Goal: Task Accomplishment & Management: Manage account settings

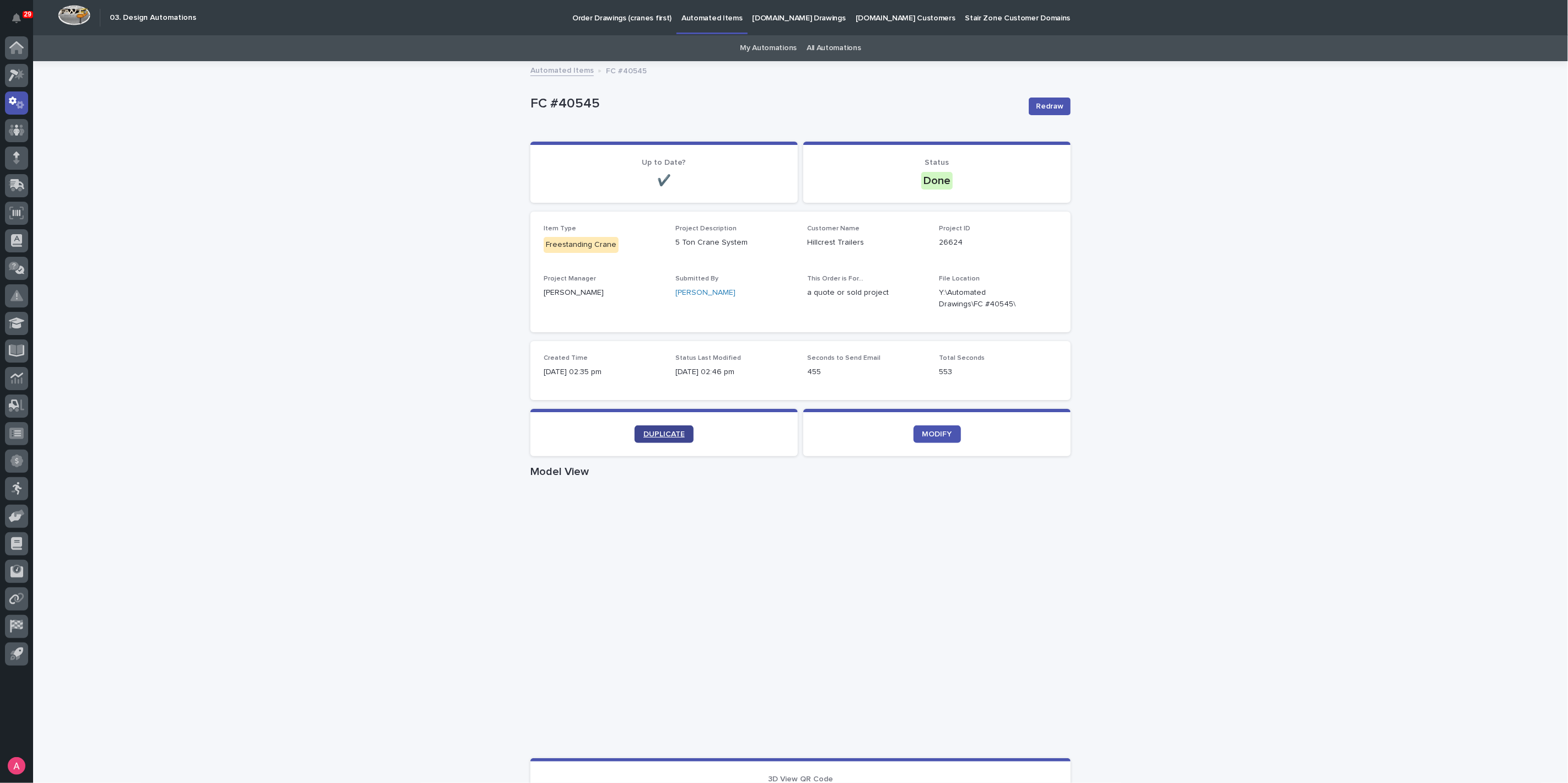
click at [667, 441] on link "DUPLICATE" at bounding box center [664, 433] width 59 height 17
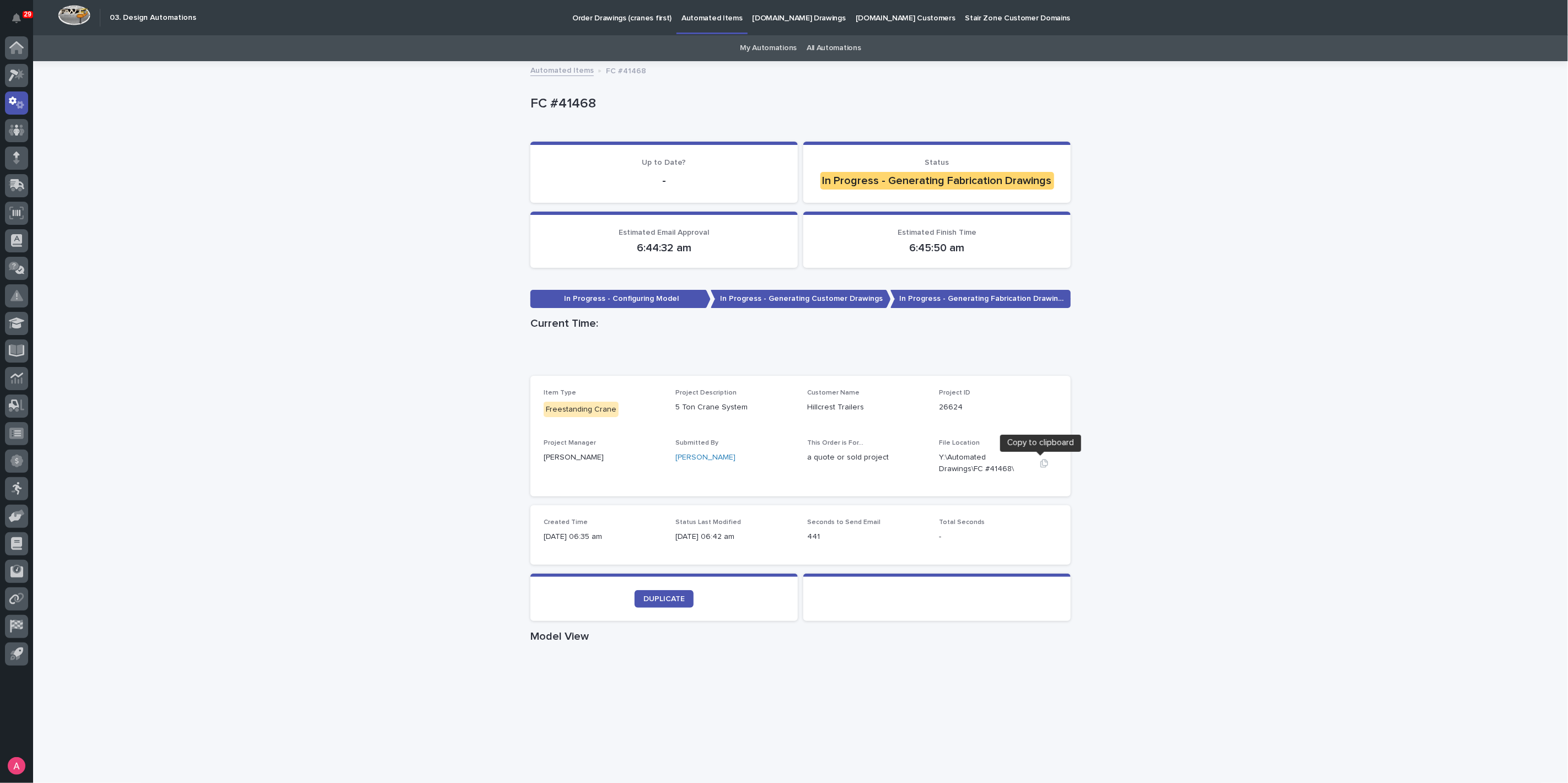
click at [1034, 462] on button "button" at bounding box center [1044, 464] width 26 height 9
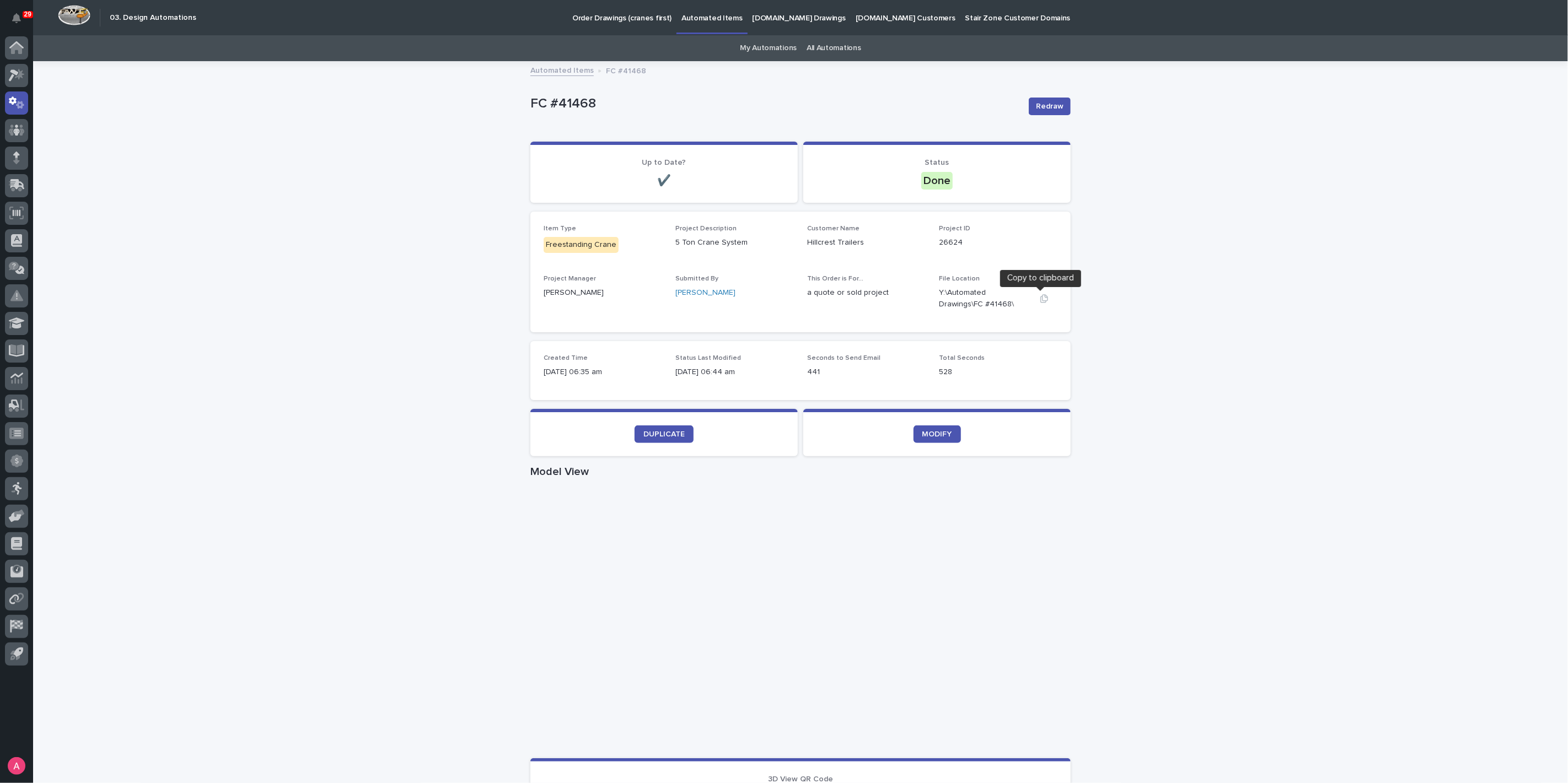
click at [1042, 300] on icon "button" at bounding box center [1044, 299] width 9 height 9
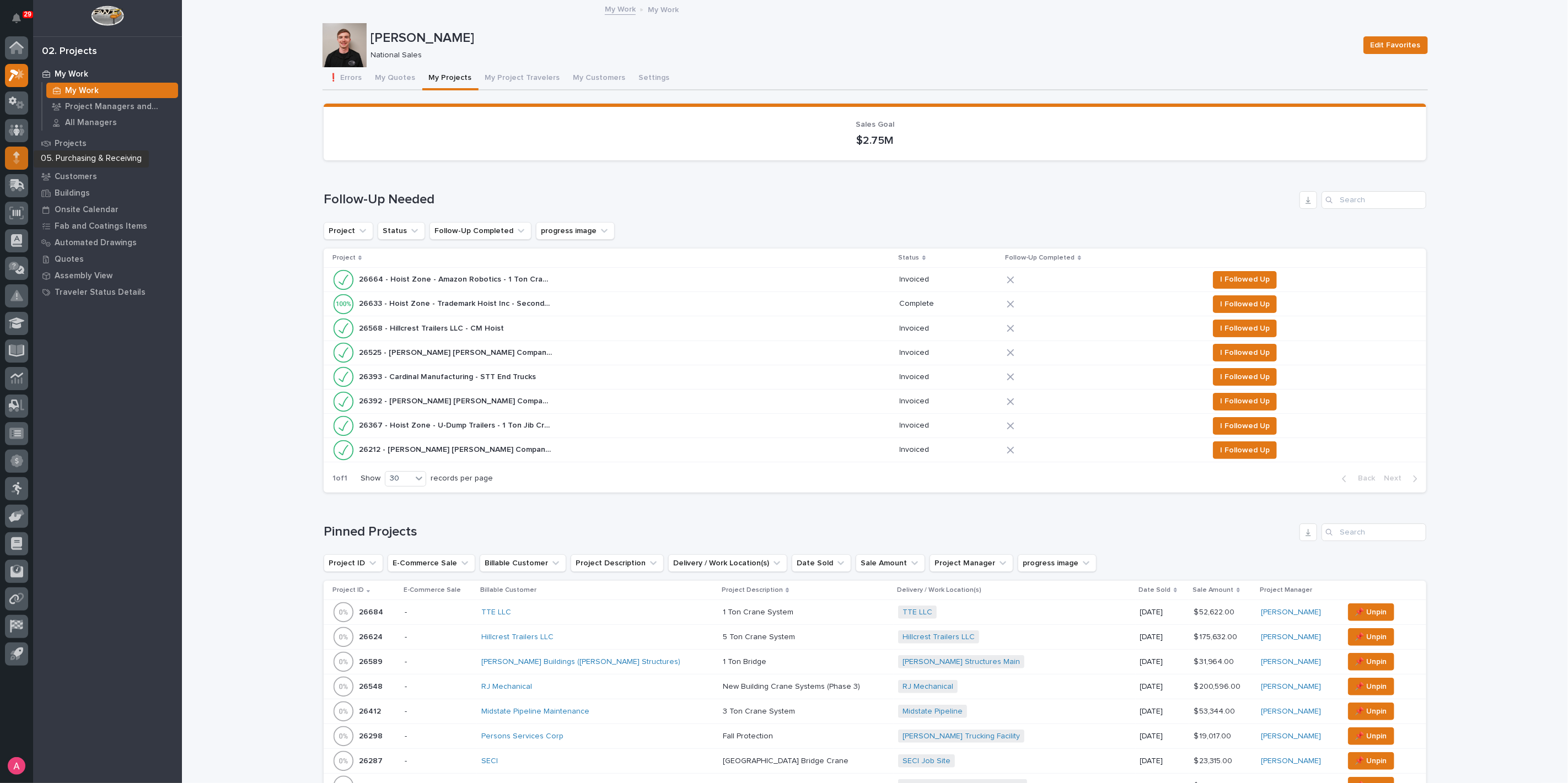
click at [20, 163] on div at bounding box center [17, 158] width 23 height 23
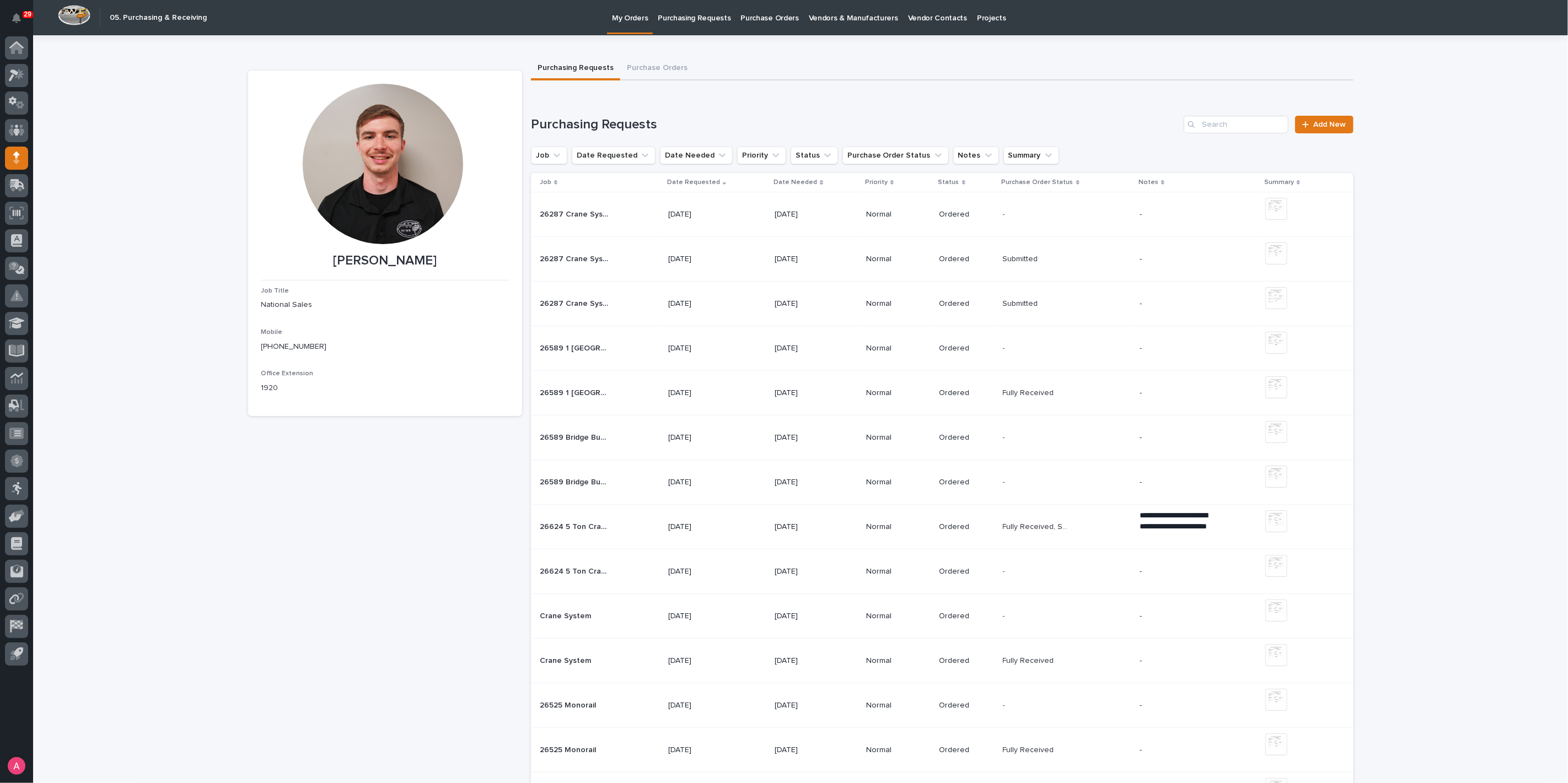
click at [750, 574] on div "08/08/2025" at bounding box center [717, 572] width 98 height 18
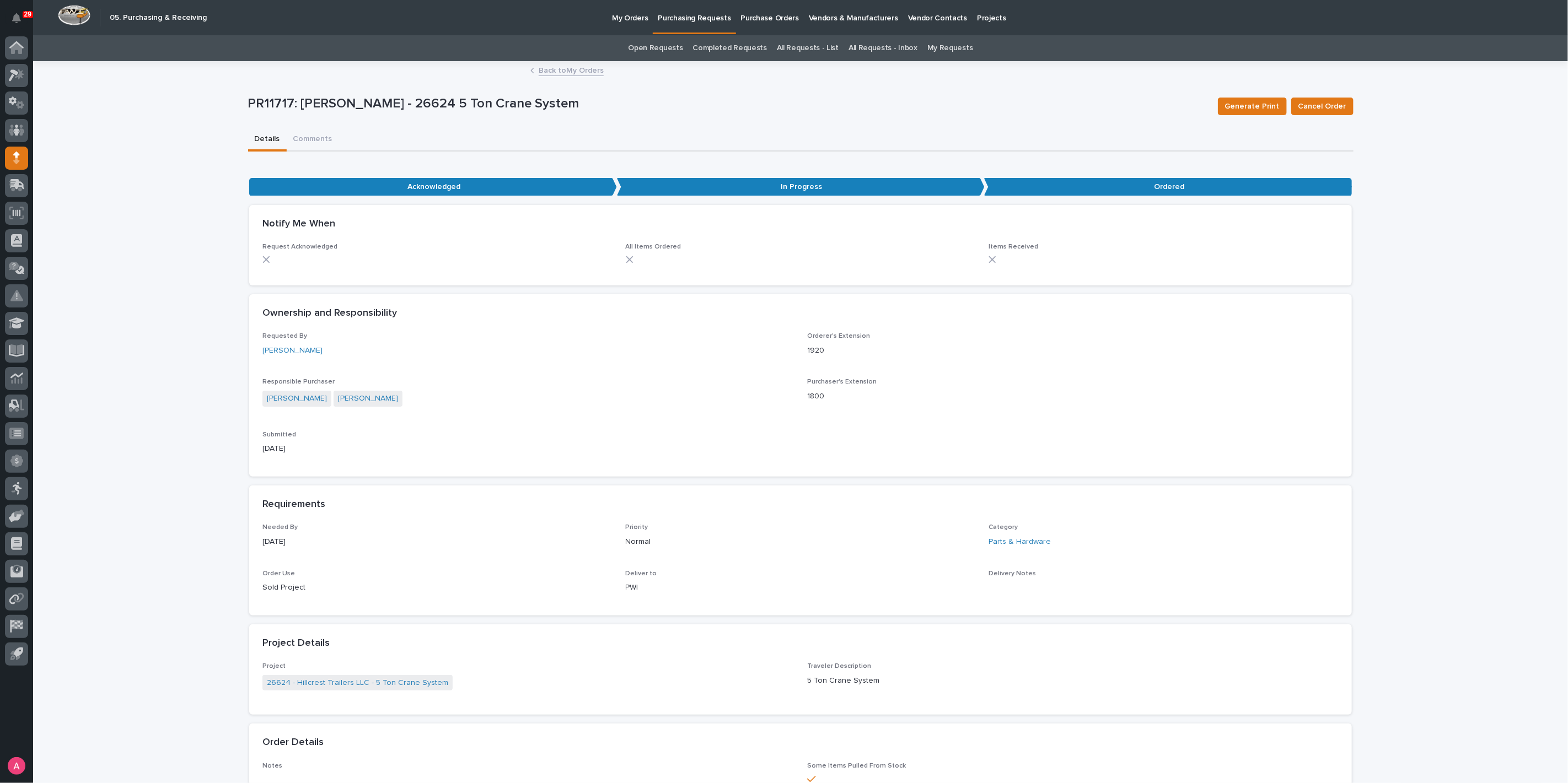
click at [550, 74] on link "Back to My Orders" at bounding box center [571, 70] width 65 height 13
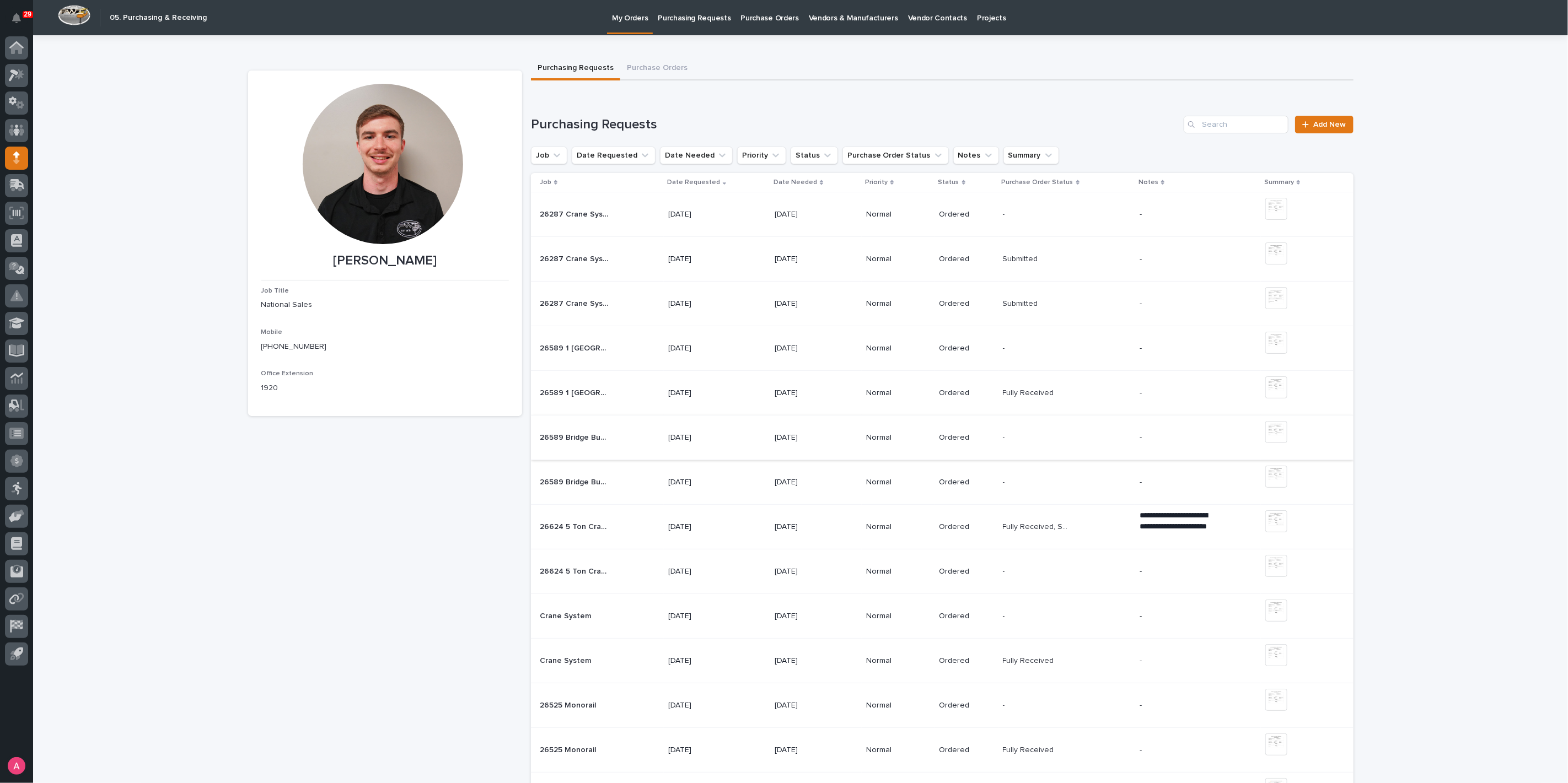
scroll to position [61, 0]
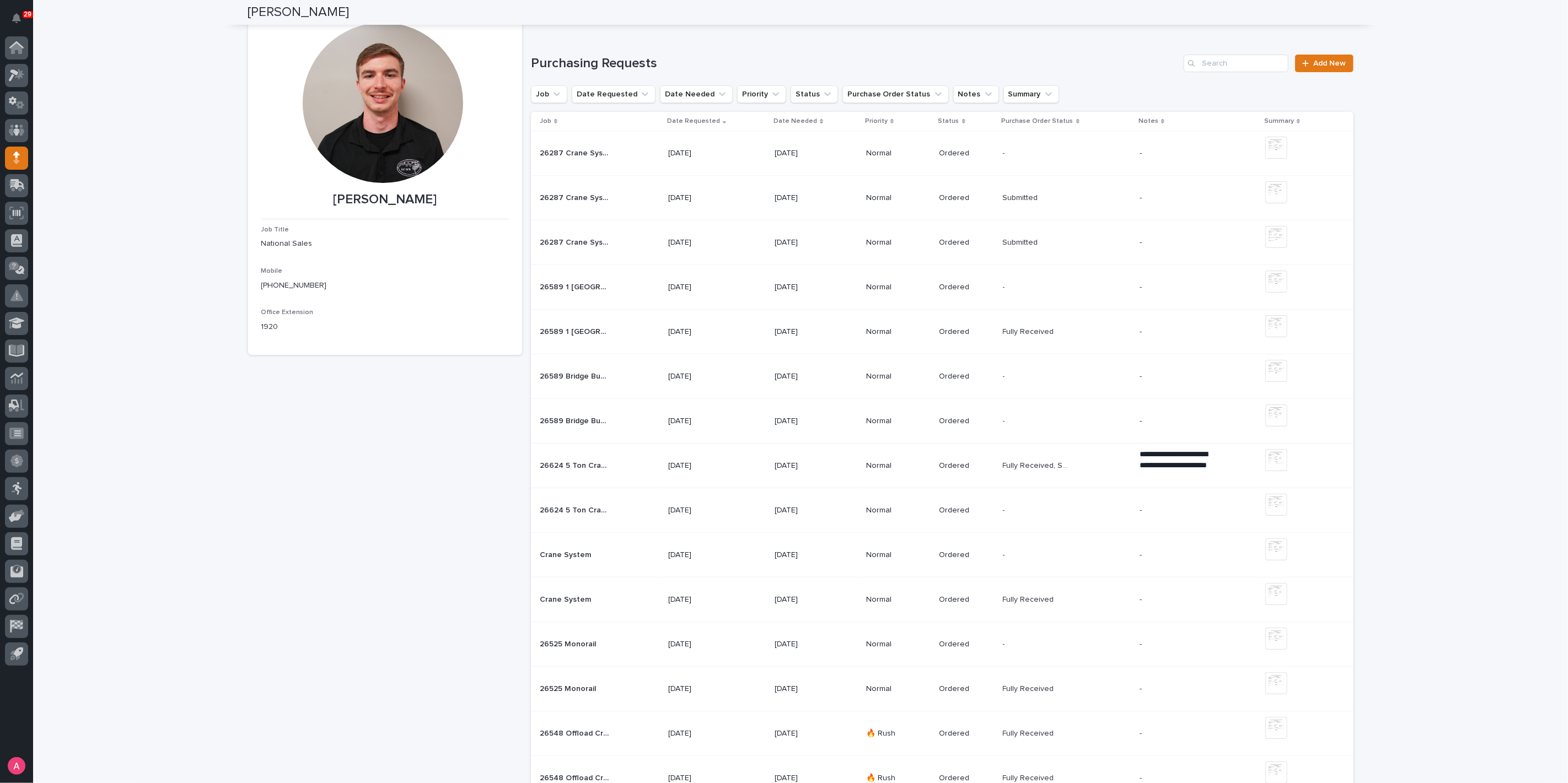
click at [1084, 471] on div "Fully Received, Submitted Fully Received, Submitted" at bounding box center [1066, 466] width 128 height 18
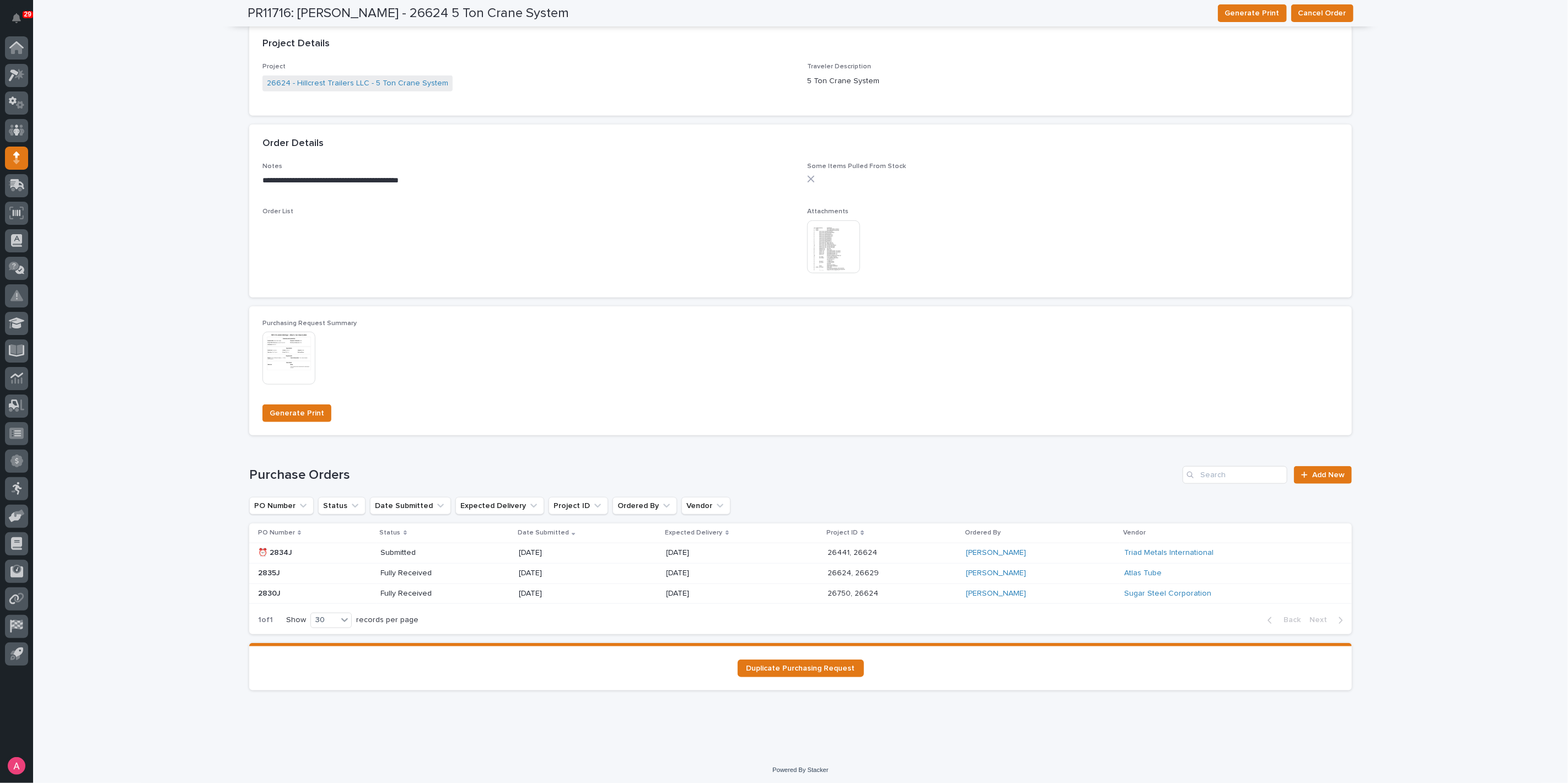
scroll to position [646, 0]
click at [290, 372] on img at bounding box center [289, 357] width 53 height 53
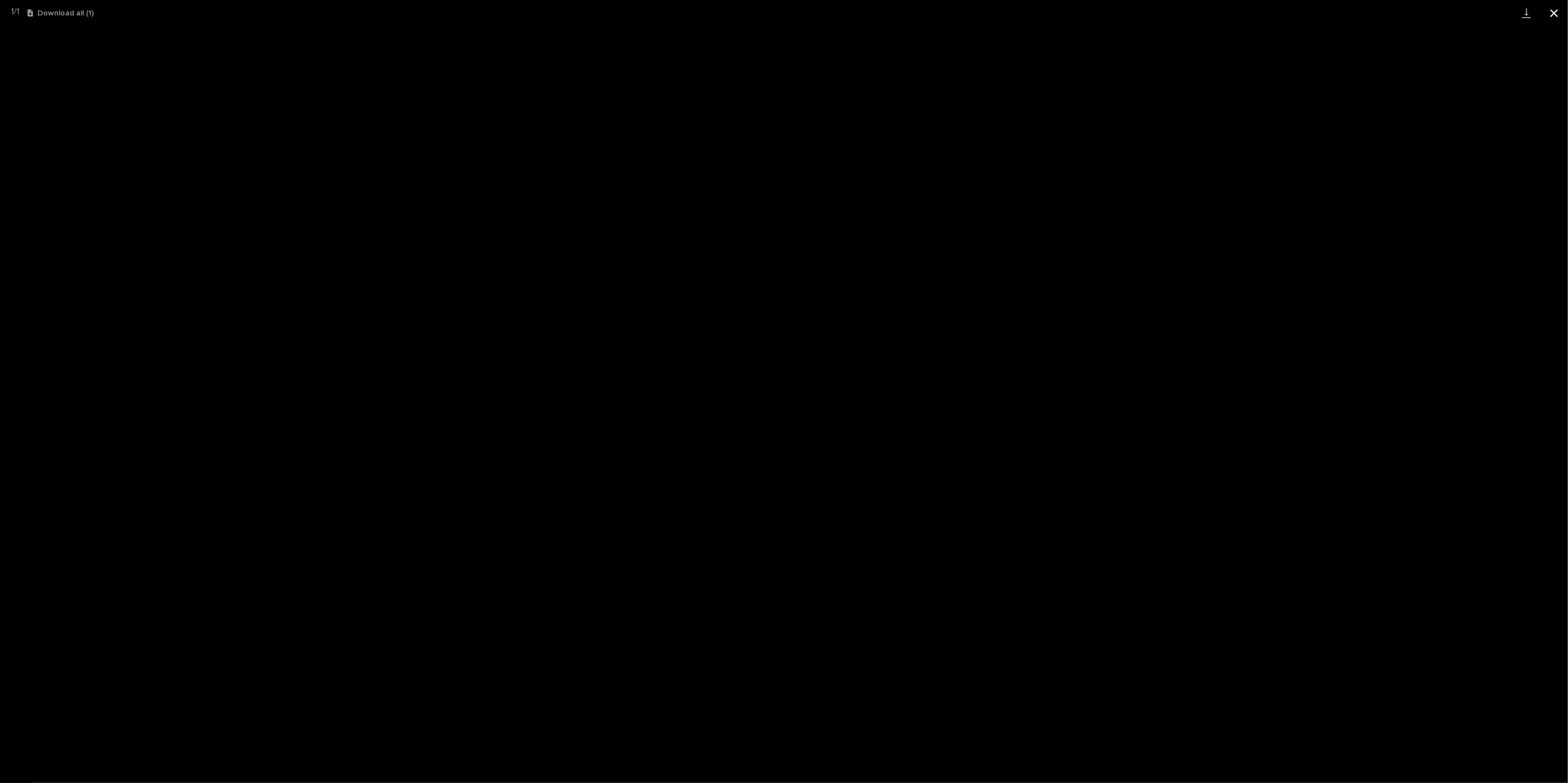
click at [1554, 10] on button "Close gallery" at bounding box center [1554, 13] width 27 height 26
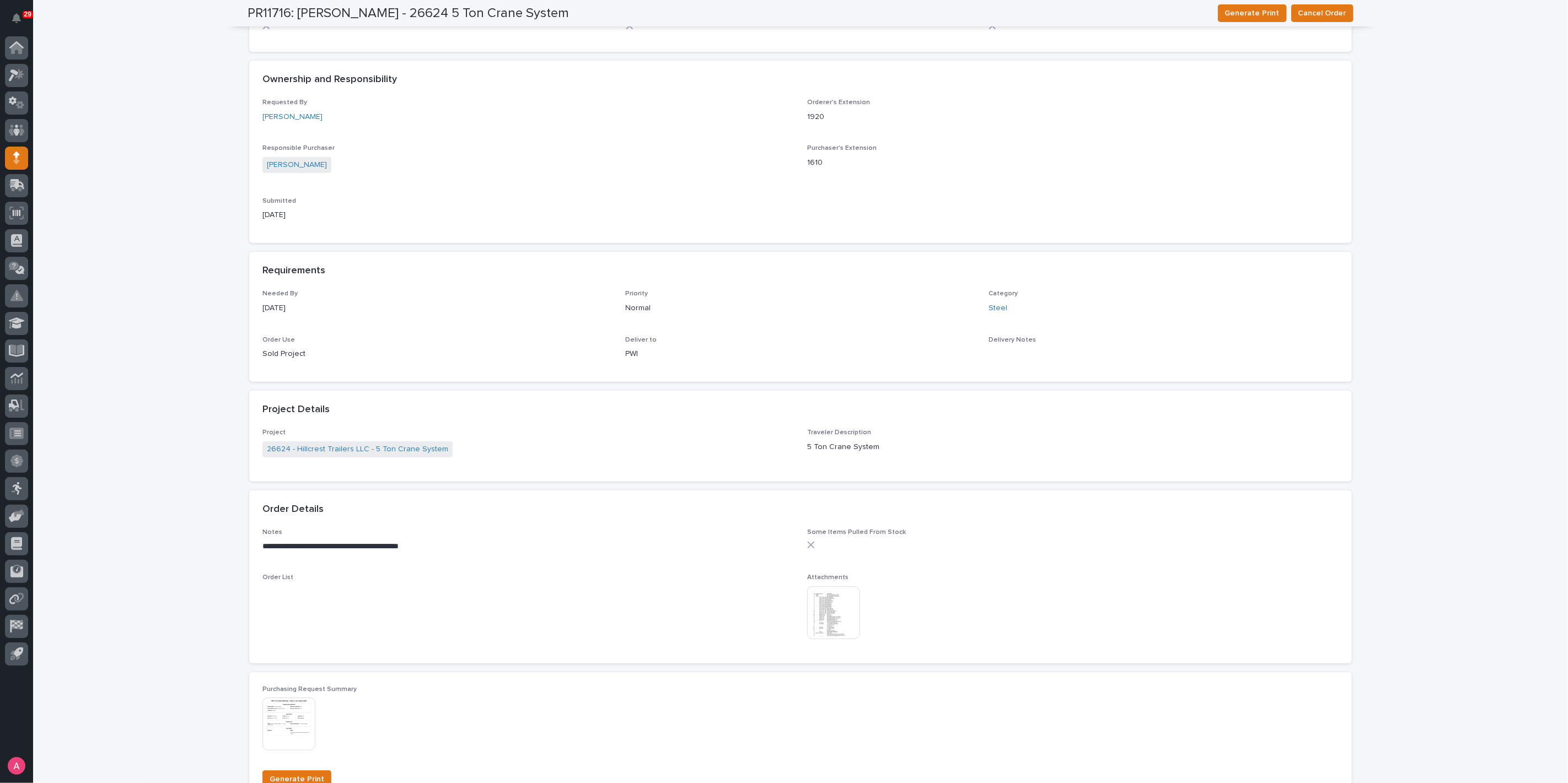
scroll to position [0, 0]
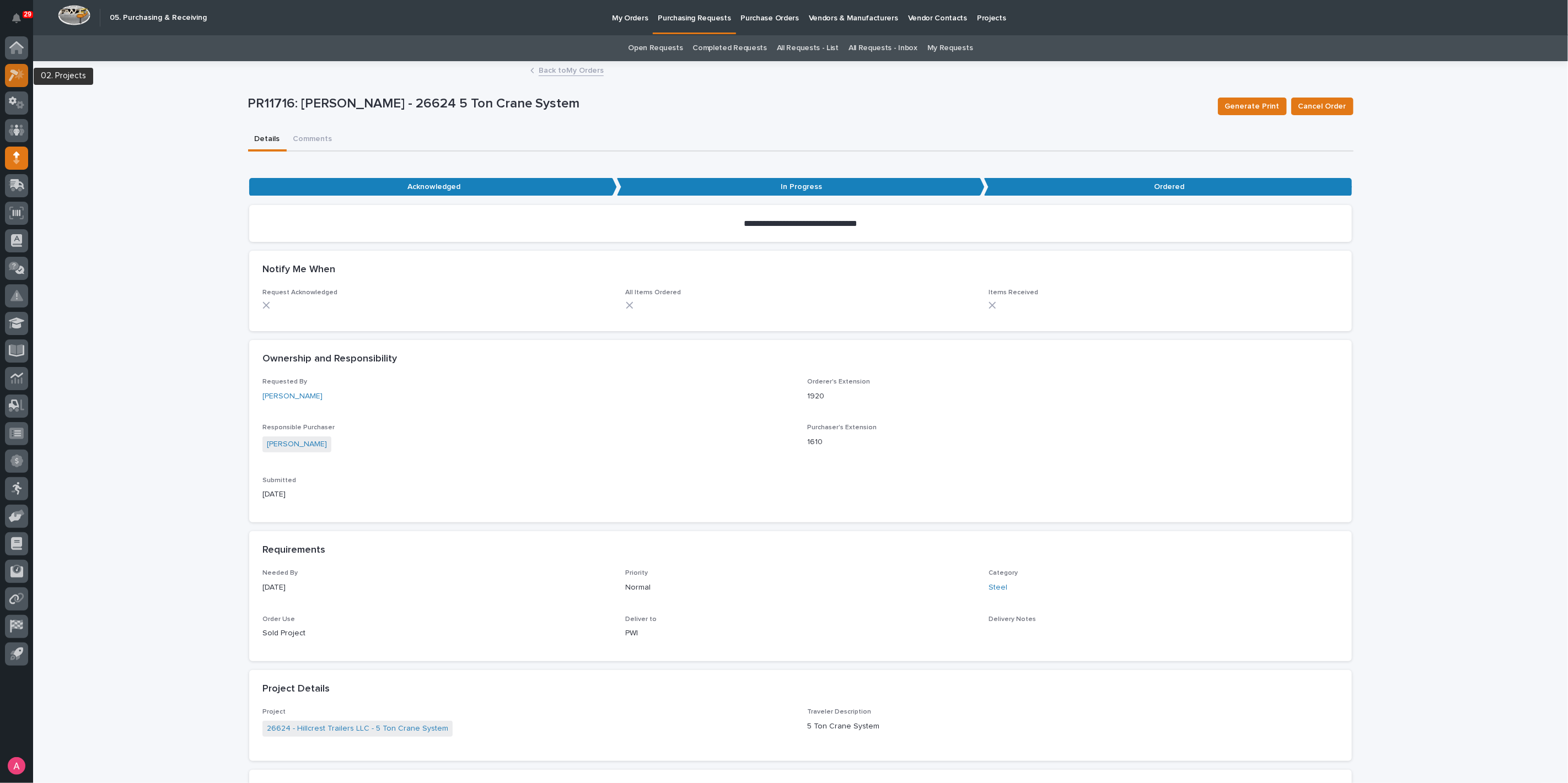
click at [22, 78] on icon at bounding box center [20, 73] width 9 height 11
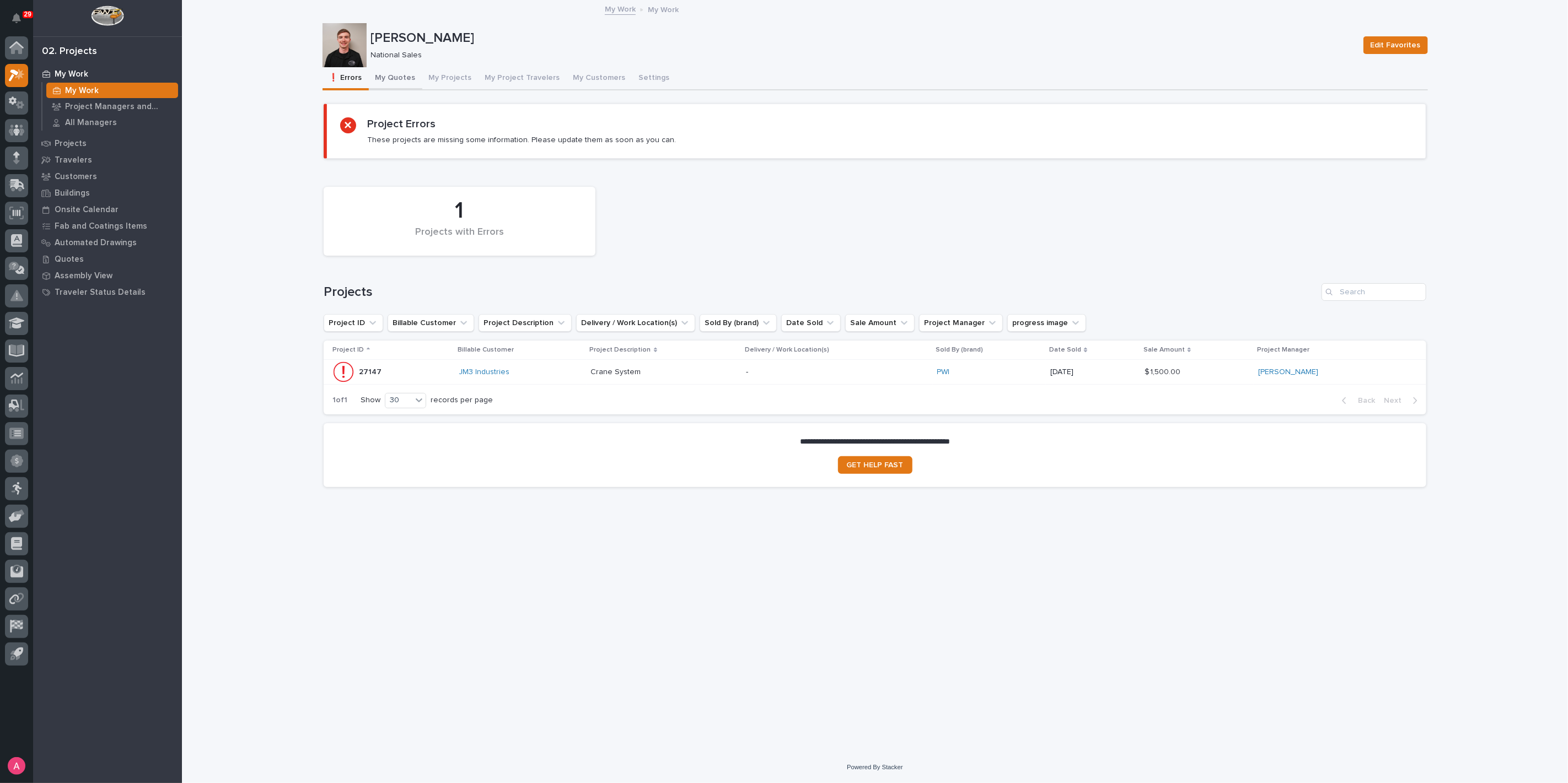
click at [397, 79] on button "My Quotes" at bounding box center [395, 79] width 54 height 23
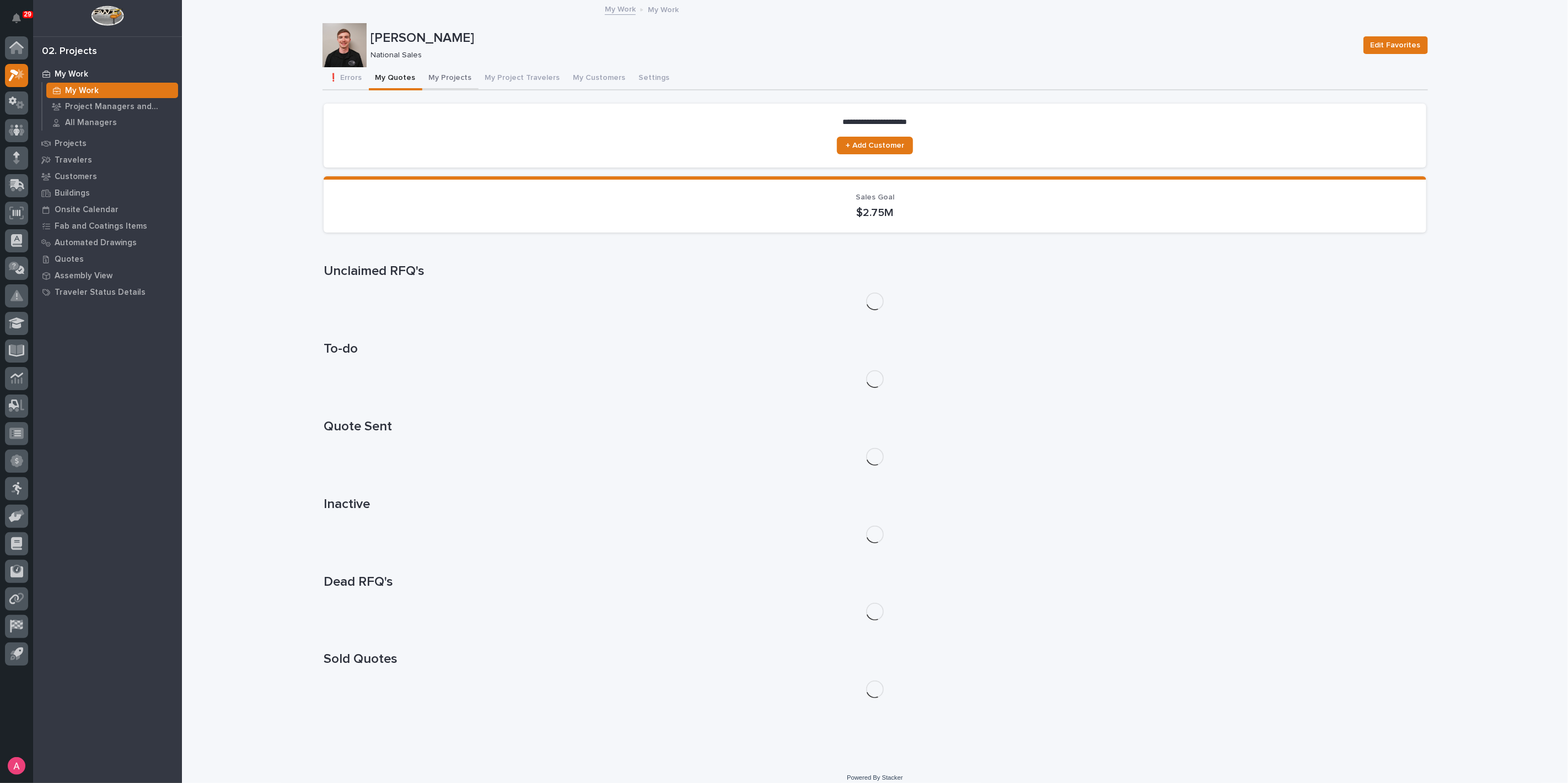
click at [432, 78] on button "My Projects" at bounding box center [450, 79] width 56 height 23
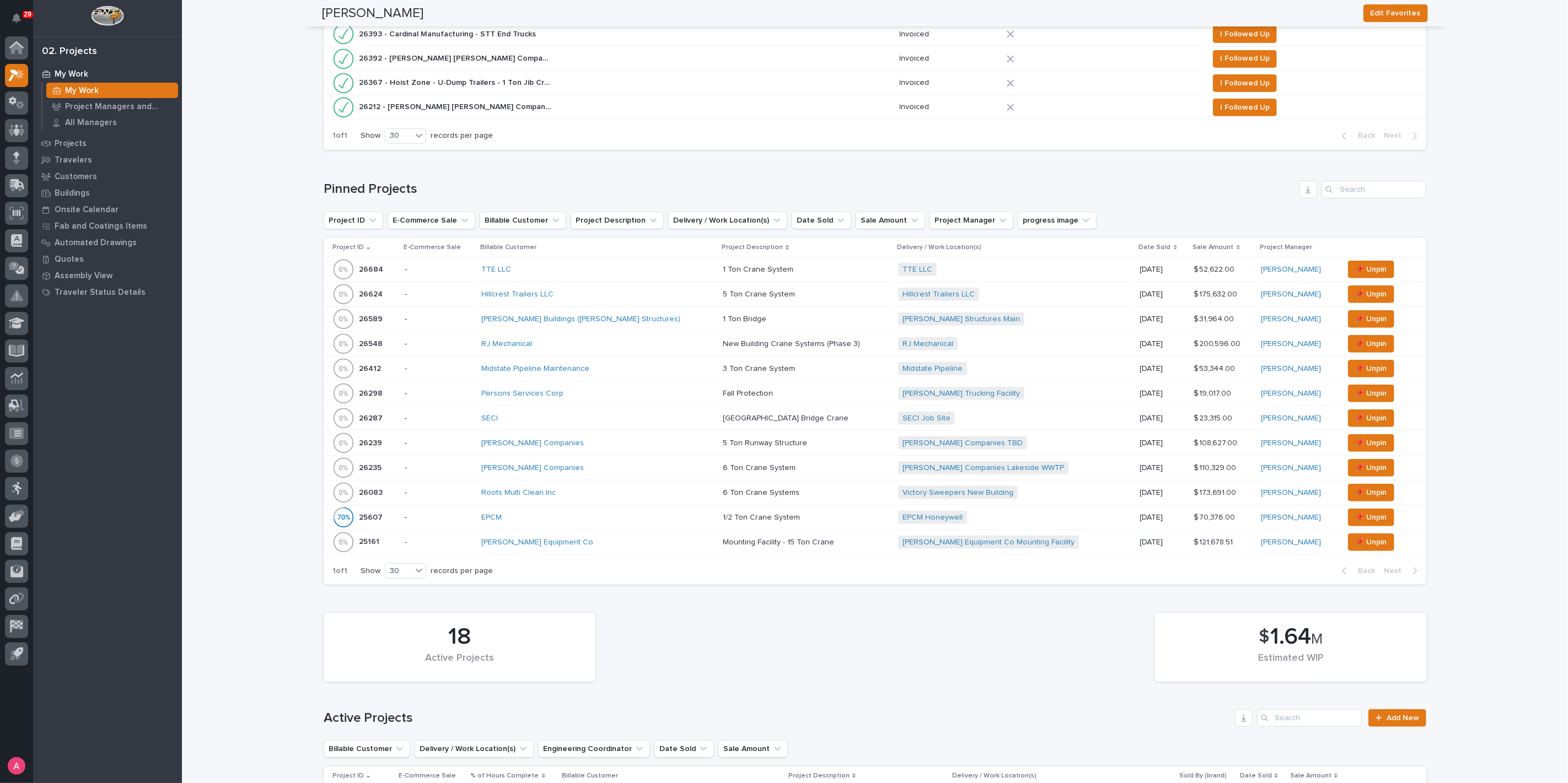
scroll to position [367, 0]
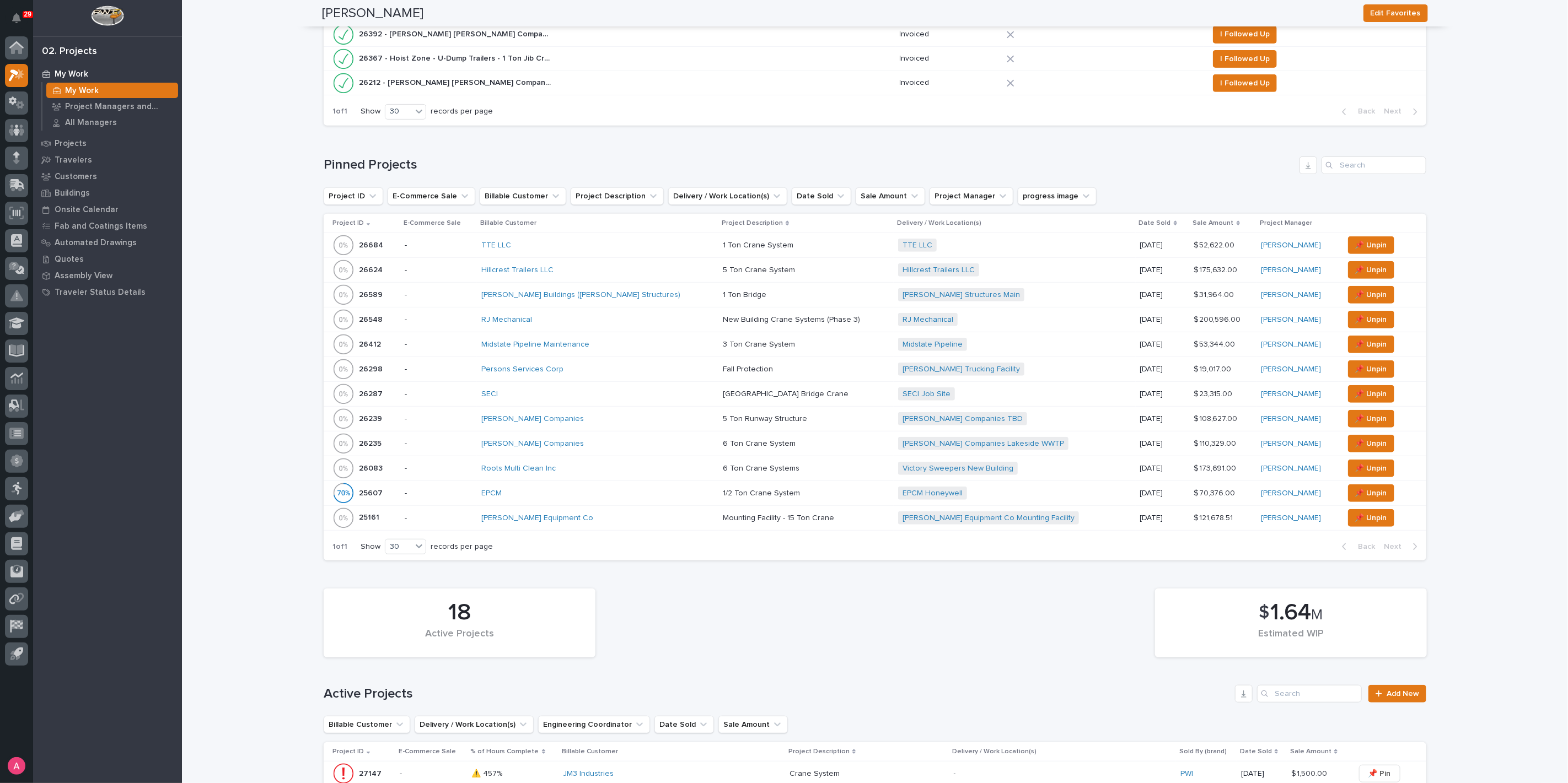
click at [623, 267] on div "Hillcrest Trailers LLC" at bounding box center [577, 270] width 193 height 9
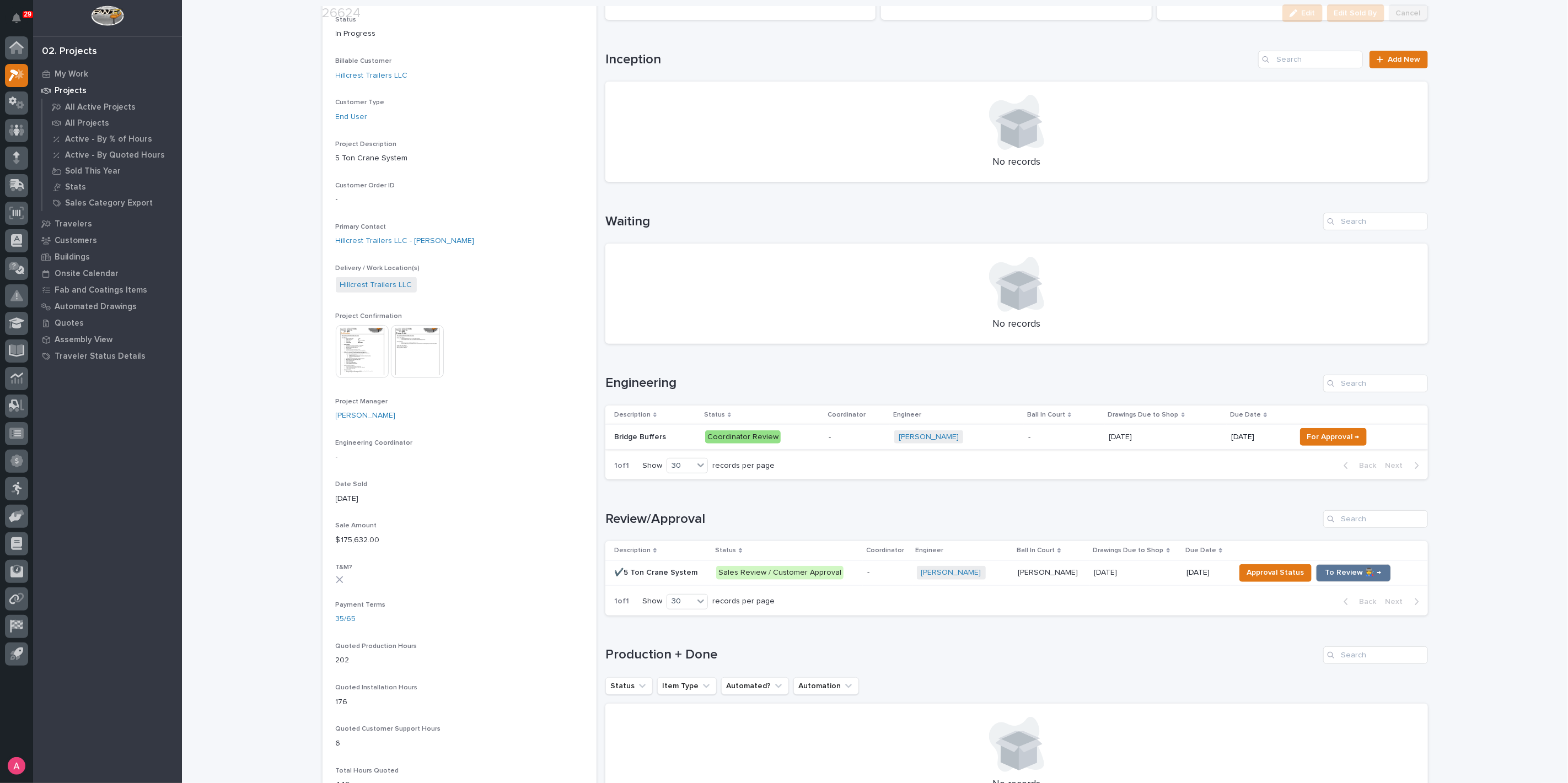
scroll to position [184, 0]
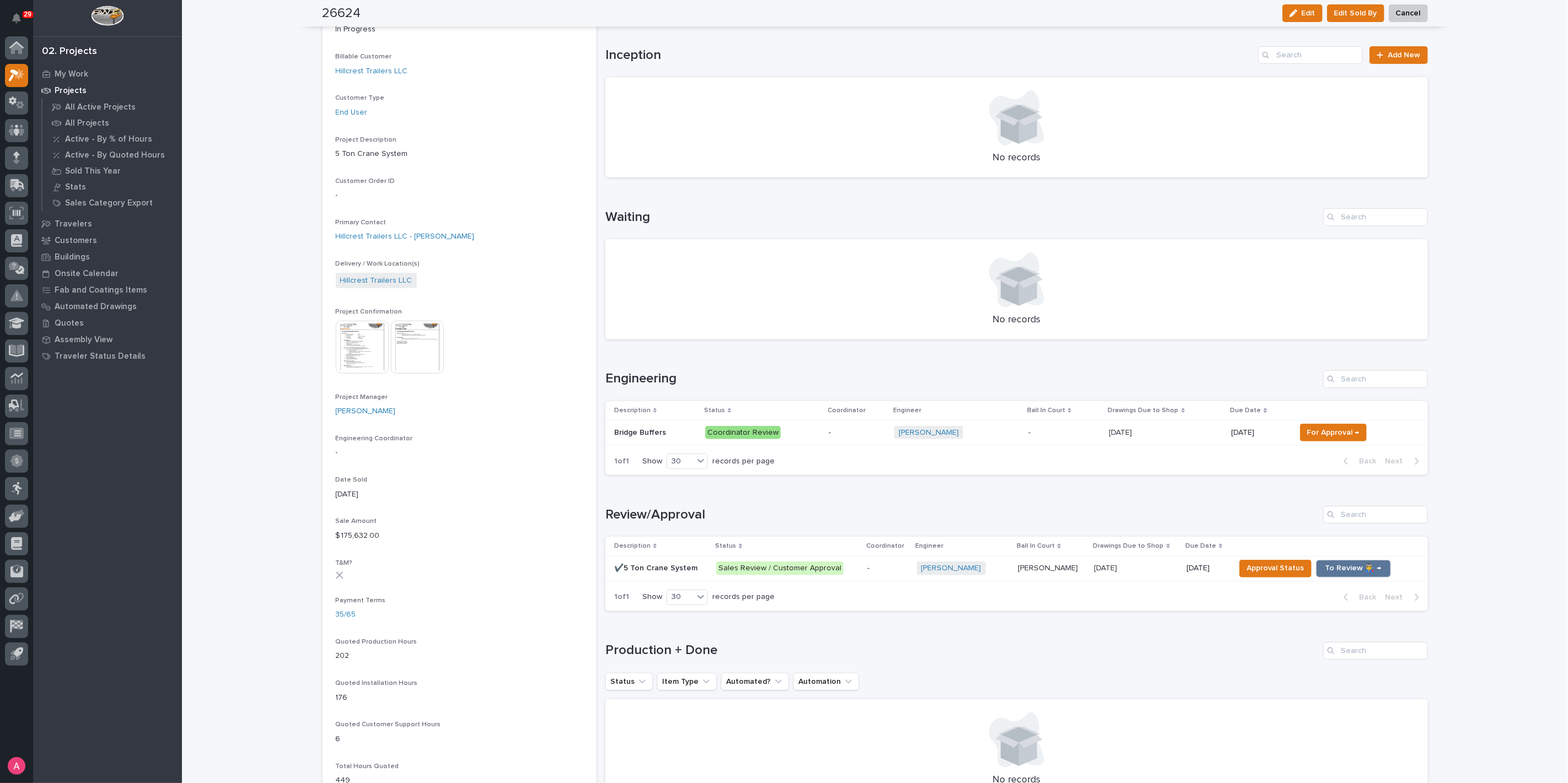
click at [813, 440] on div "Coordinator Review" at bounding box center [763, 433] width 115 height 23
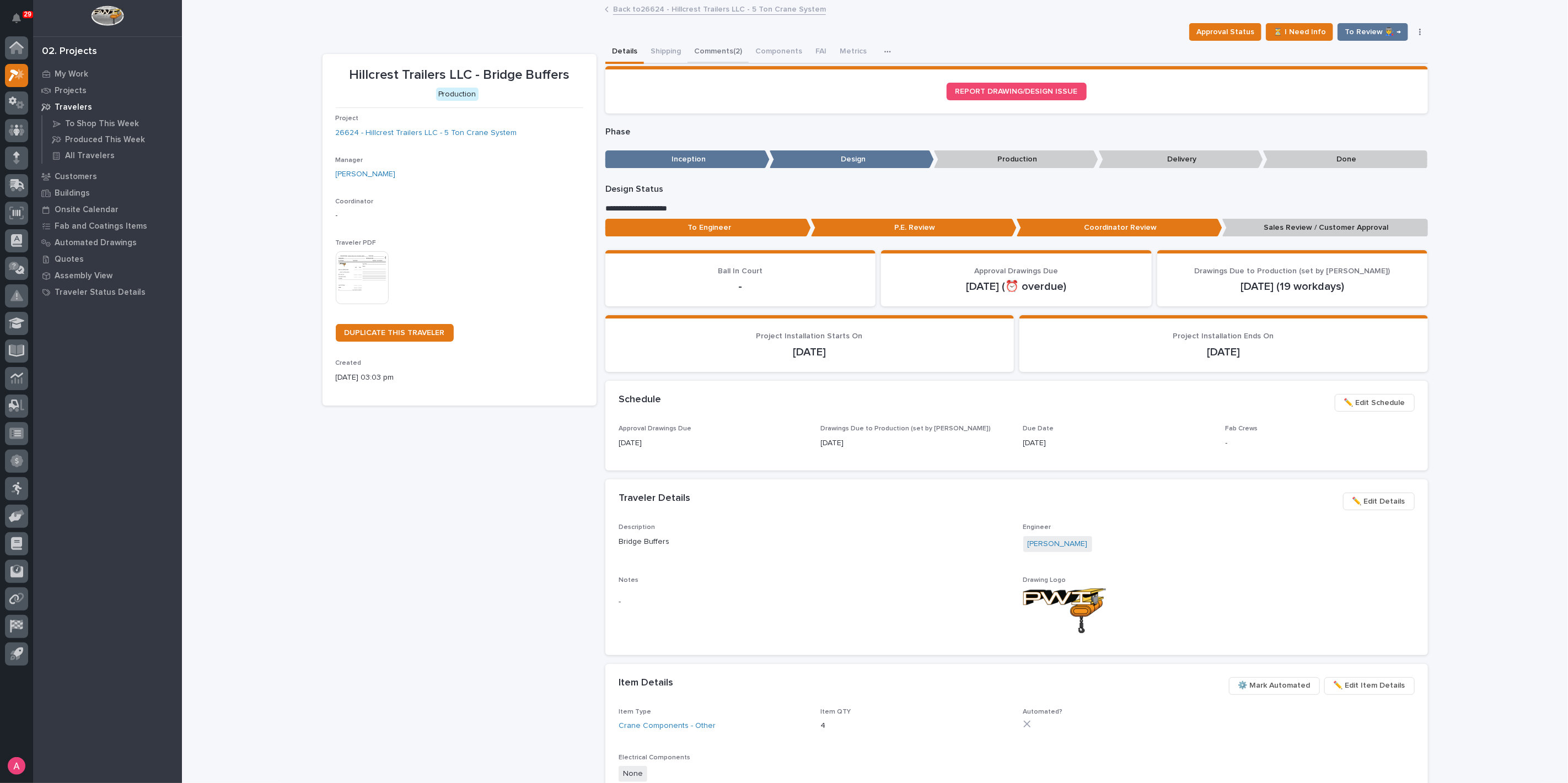
click at [717, 46] on button "Comments (2)" at bounding box center [717, 52] width 61 height 23
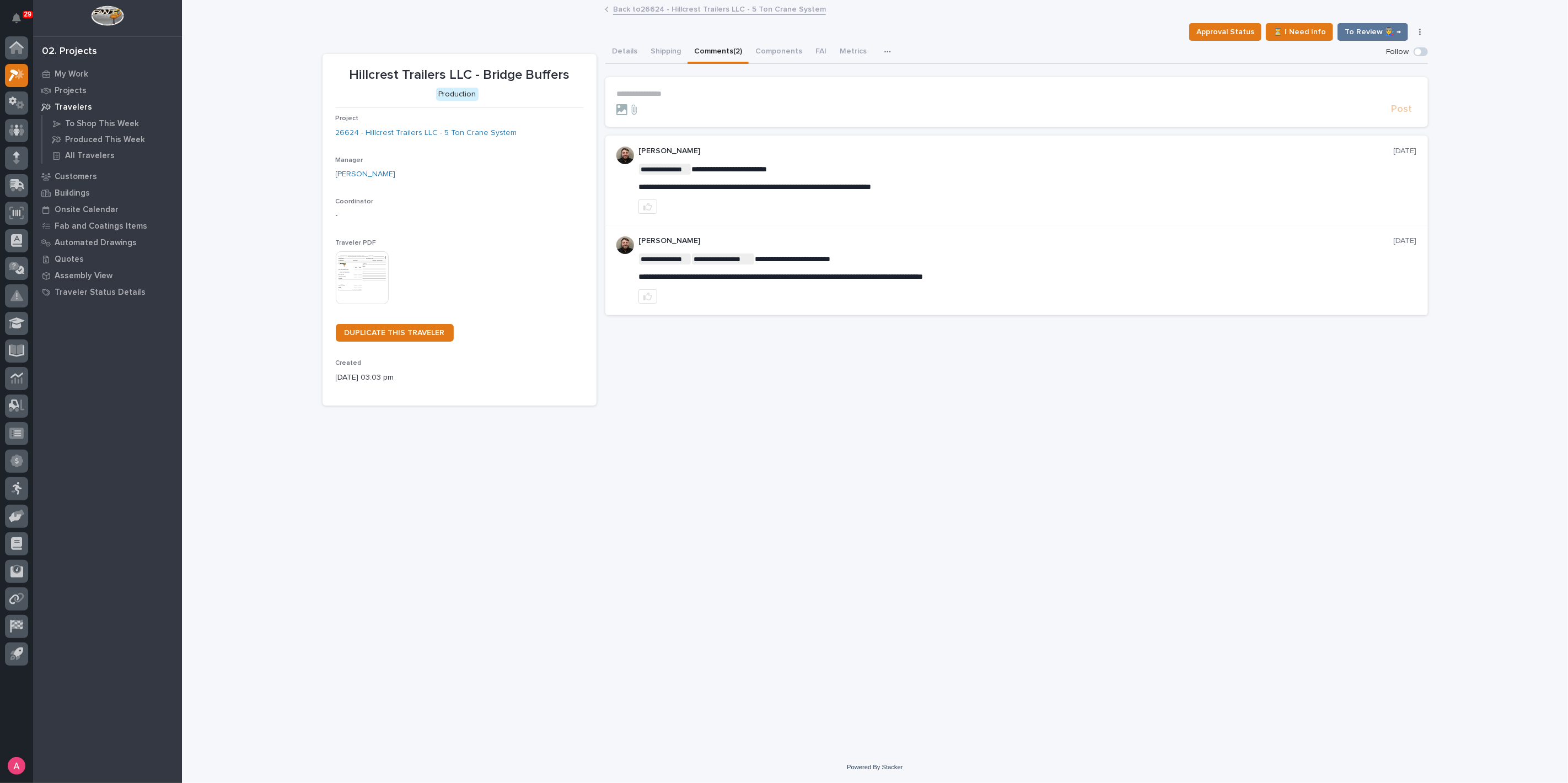
click at [717, 93] on p "**********" at bounding box center [1016, 94] width 801 height 9
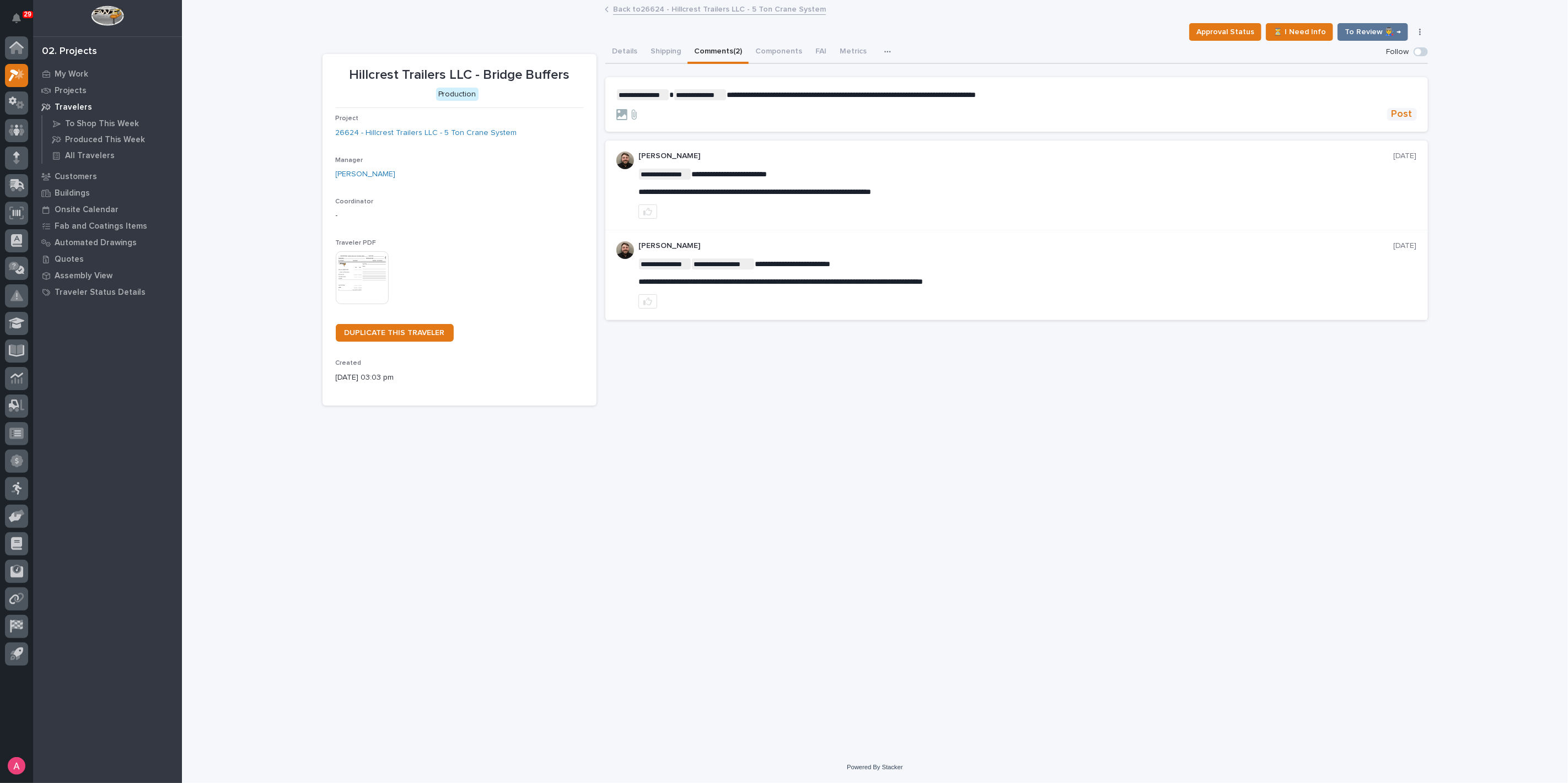
click at [1405, 113] on span "Post" at bounding box center [1402, 114] width 21 height 13
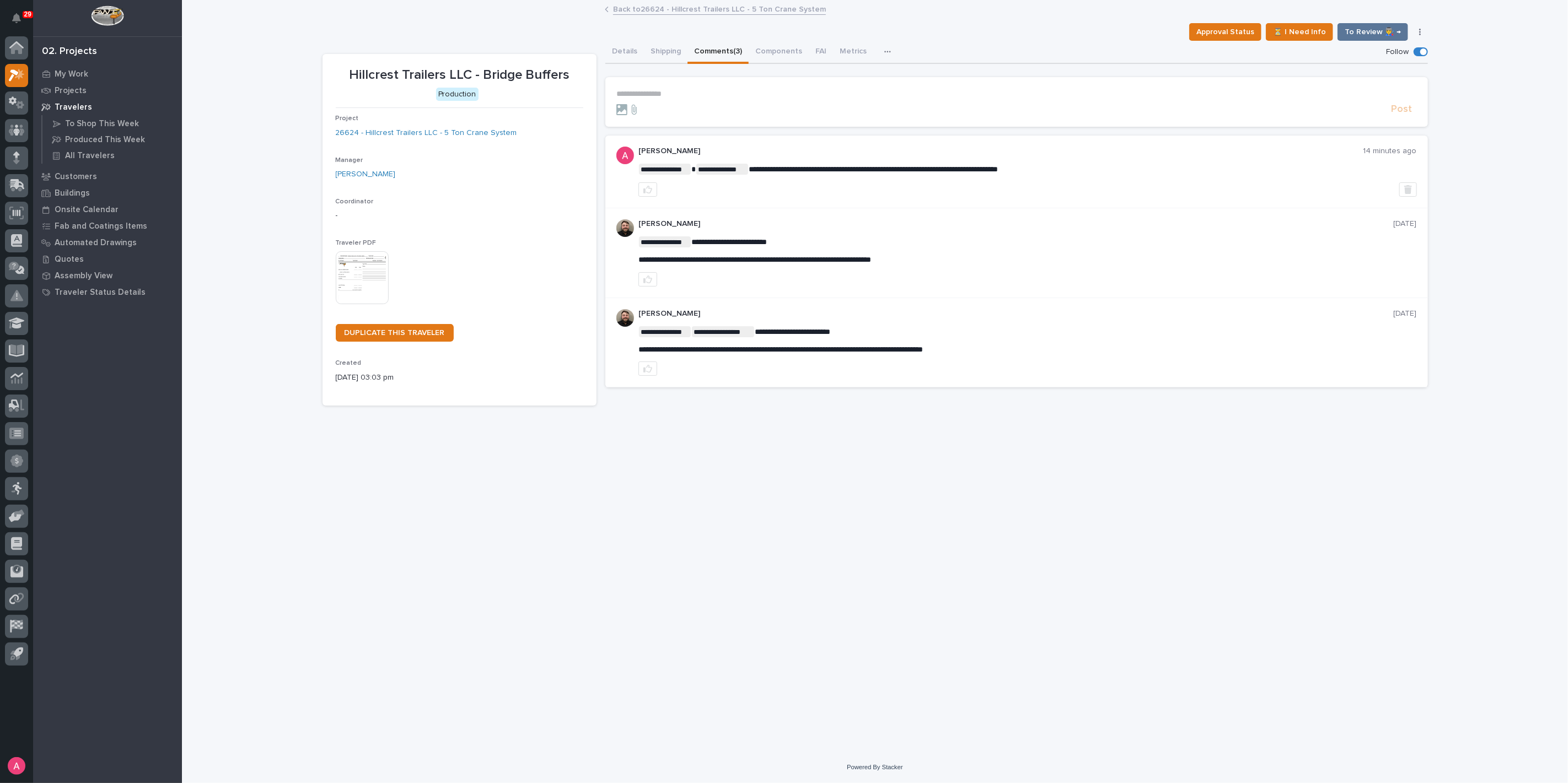
click at [661, 5] on link "Back to 26624 - Hillcrest Trailers LLC - 5 Ton Crane System" at bounding box center [719, 8] width 213 height 13
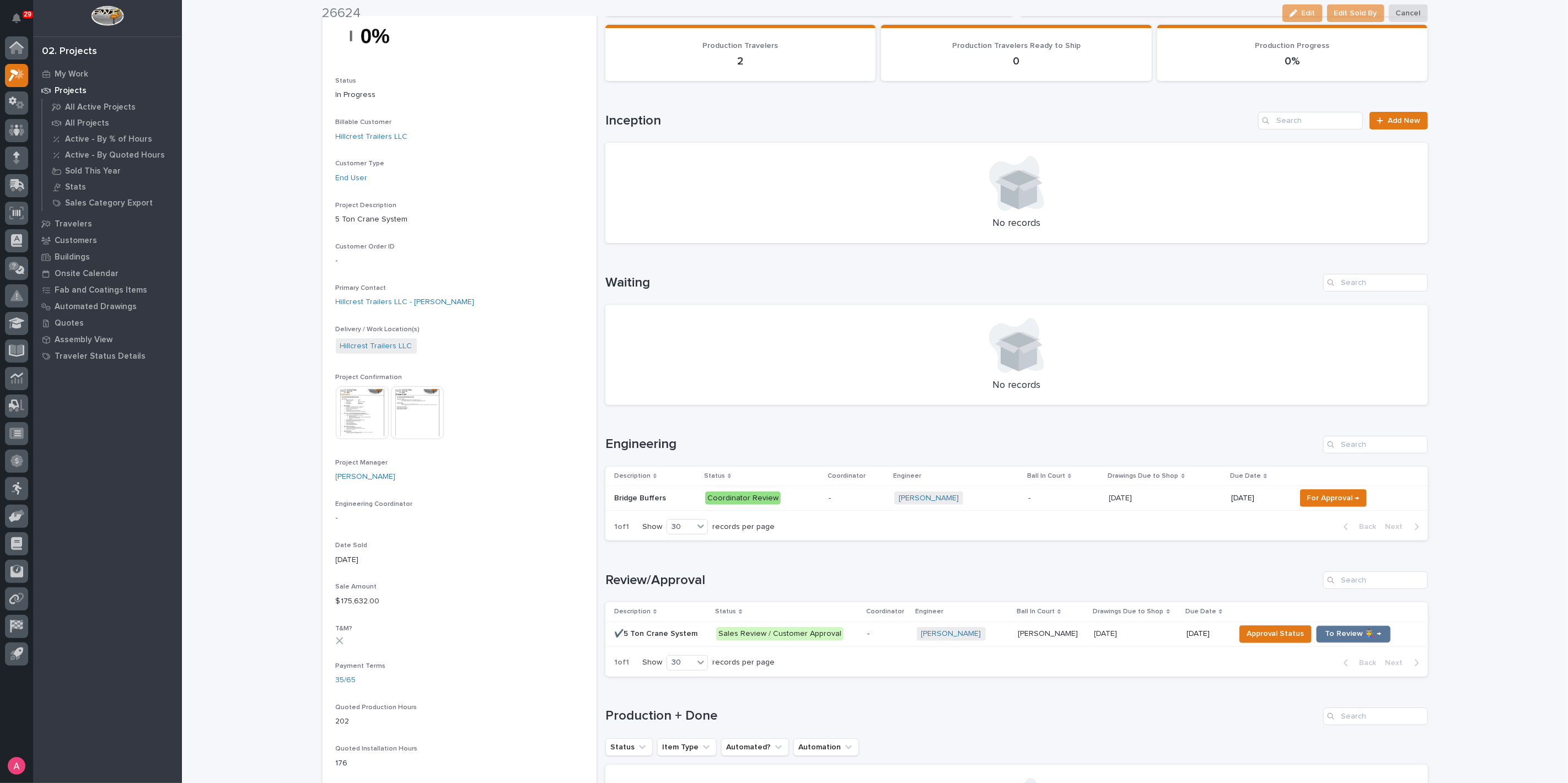
scroll to position [123, 0]
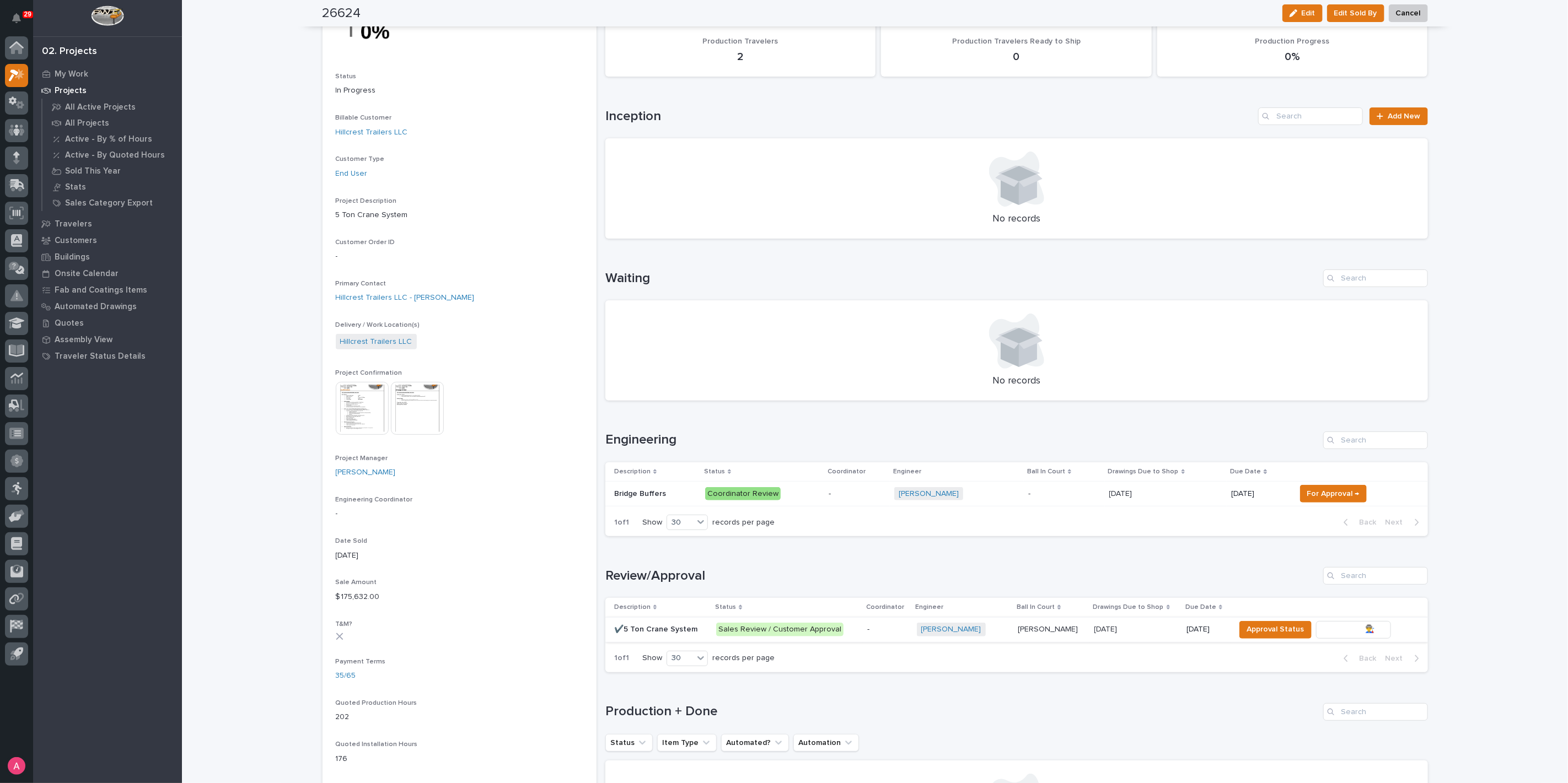
click at [1334, 628] on span "To Review 👨‍🏭 →" at bounding box center [1353, 629] width 56 height 13
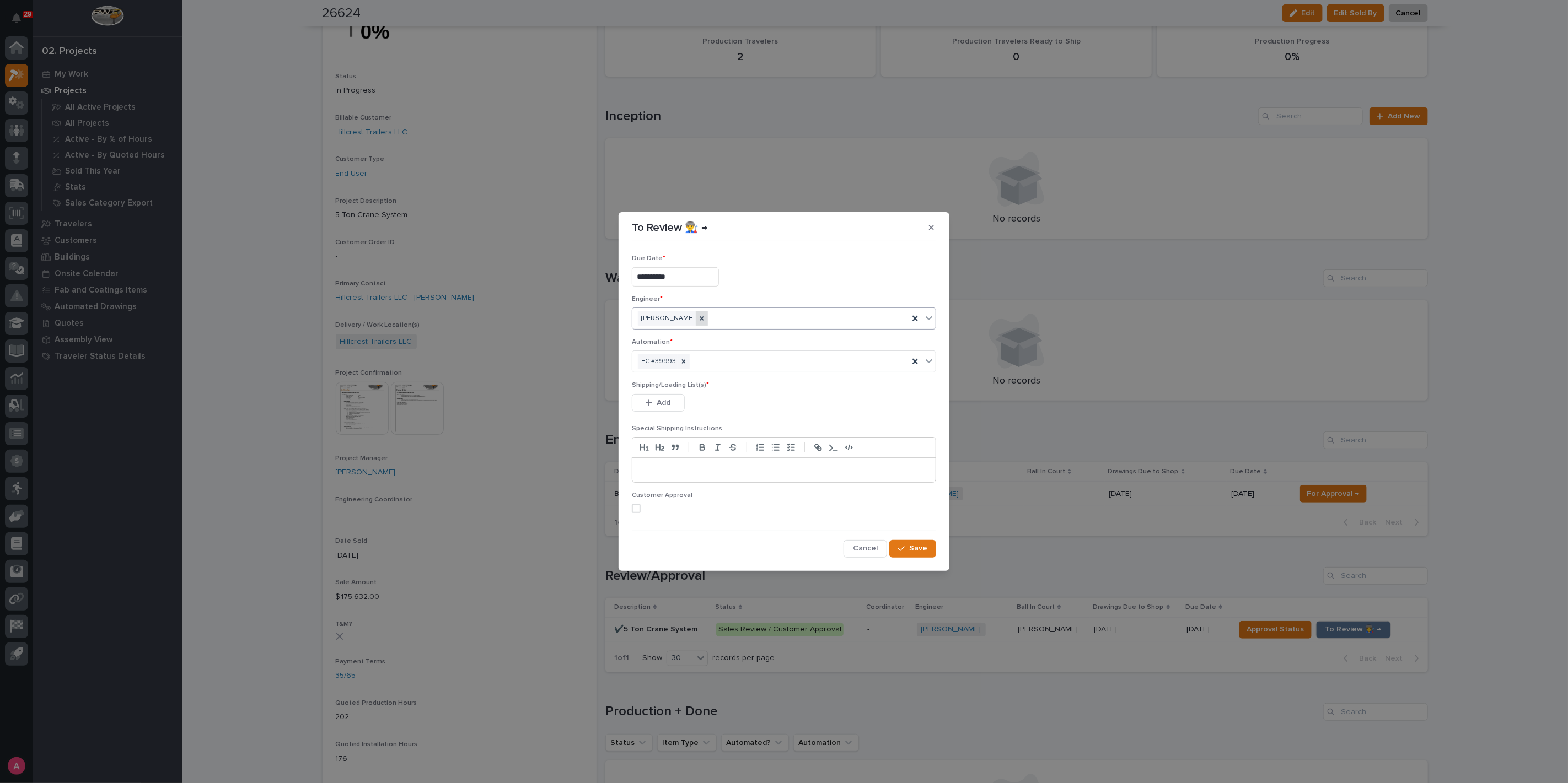
click at [698, 322] on icon at bounding box center [702, 318] width 8 height 8
click at [693, 322] on div "Select..." at bounding box center [776, 318] width 289 height 18
click at [677, 361] on div "[PERSON_NAME]" at bounding box center [783, 359] width 303 height 19
click at [674, 402] on button "Add" at bounding box center [658, 402] width 53 height 17
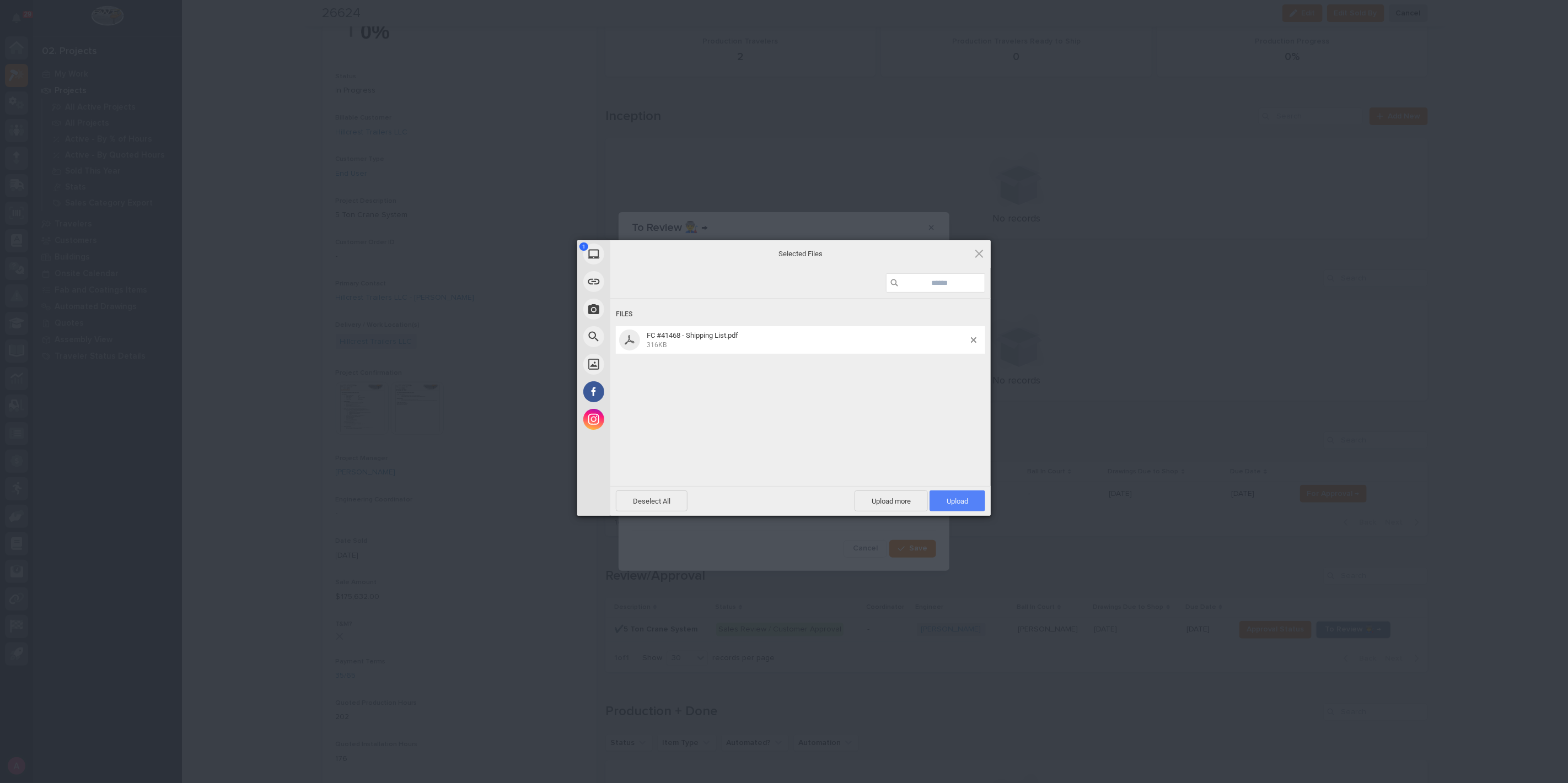
click at [961, 496] on span "Upload 1" at bounding box center [957, 501] width 56 height 21
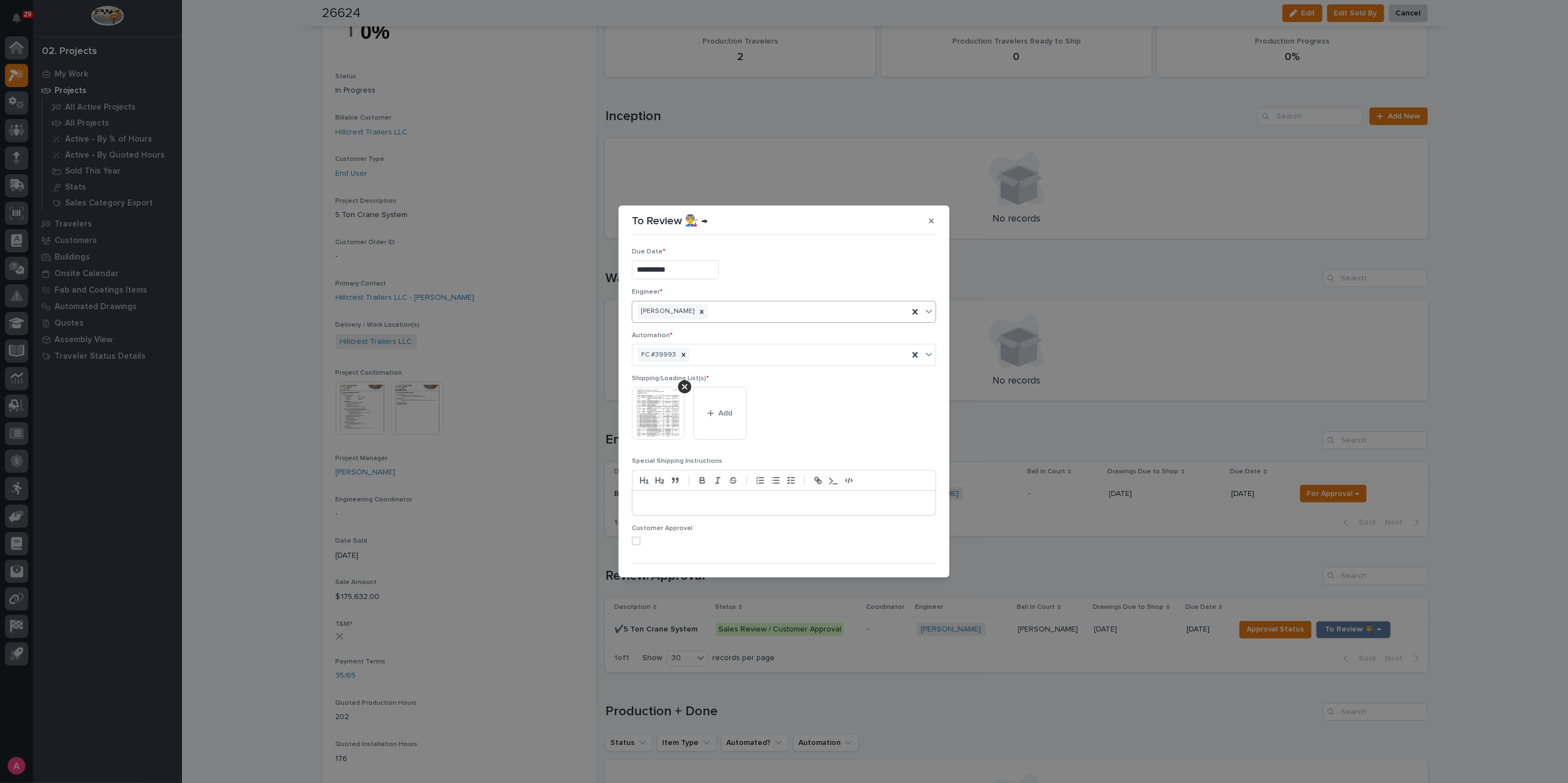
scroll to position [21, 0]
click at [638, 515] on span at bounding box center [636, 520] width 9 height 9
click at [638, 517] on icon at bounding box center [636, 519] width 7 height 5
click at [918, 558] on span "Save" at bounding box center [918, 559] width 18 height 10
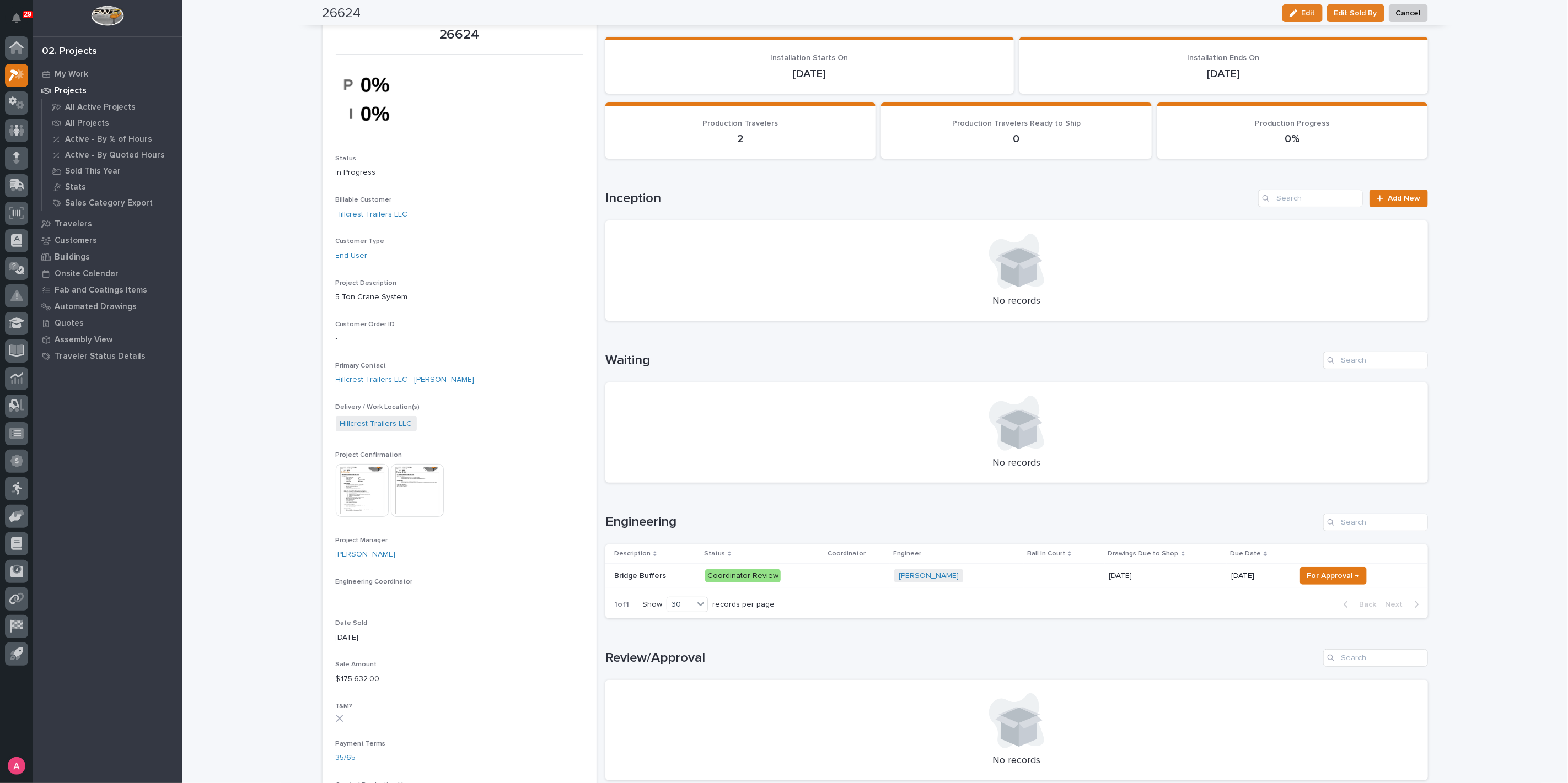
scroll to position [0, 0]
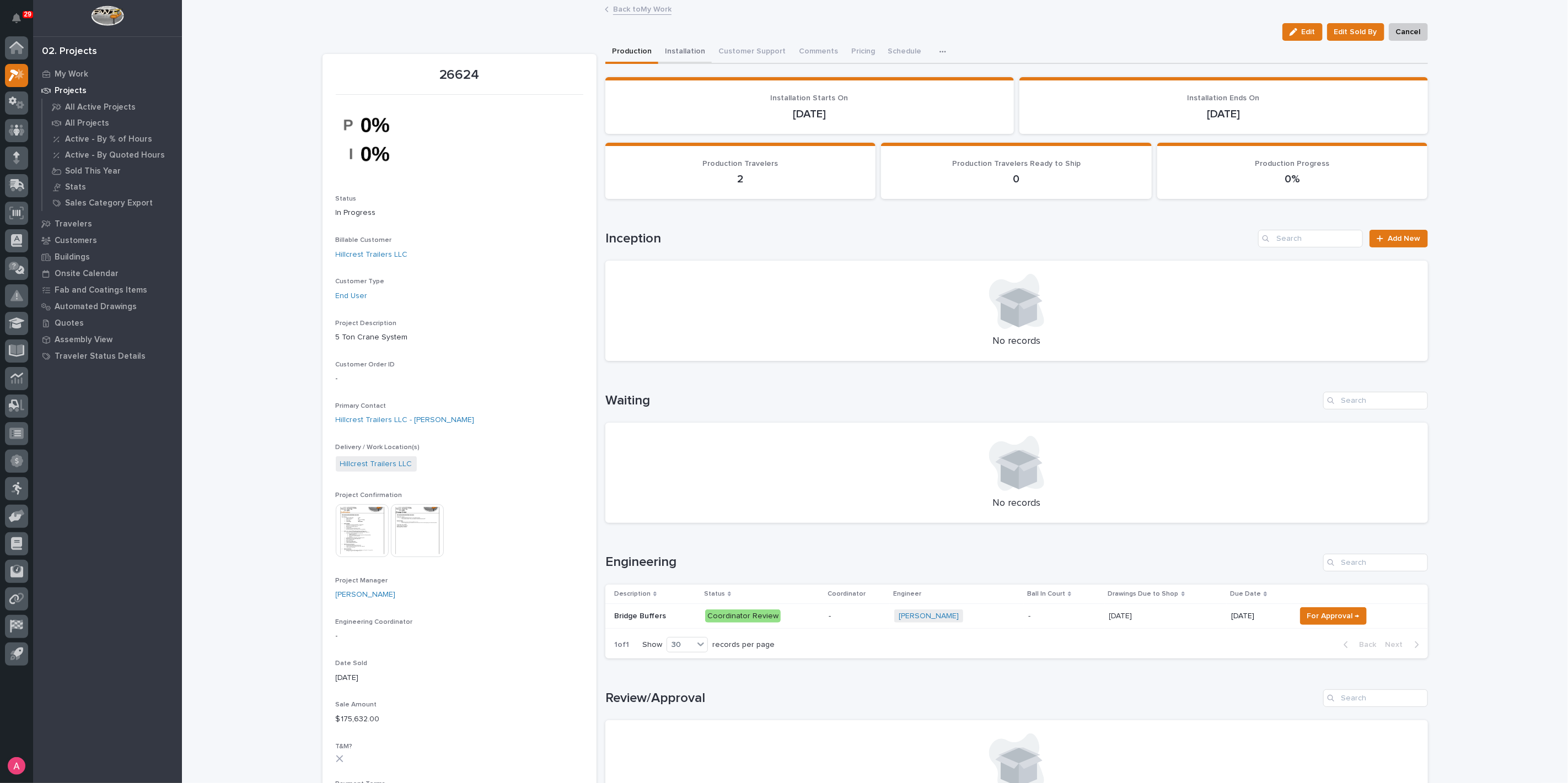
click at [675, 56] on button "Installation" at bounding box center [685, 52] width 54 height 23
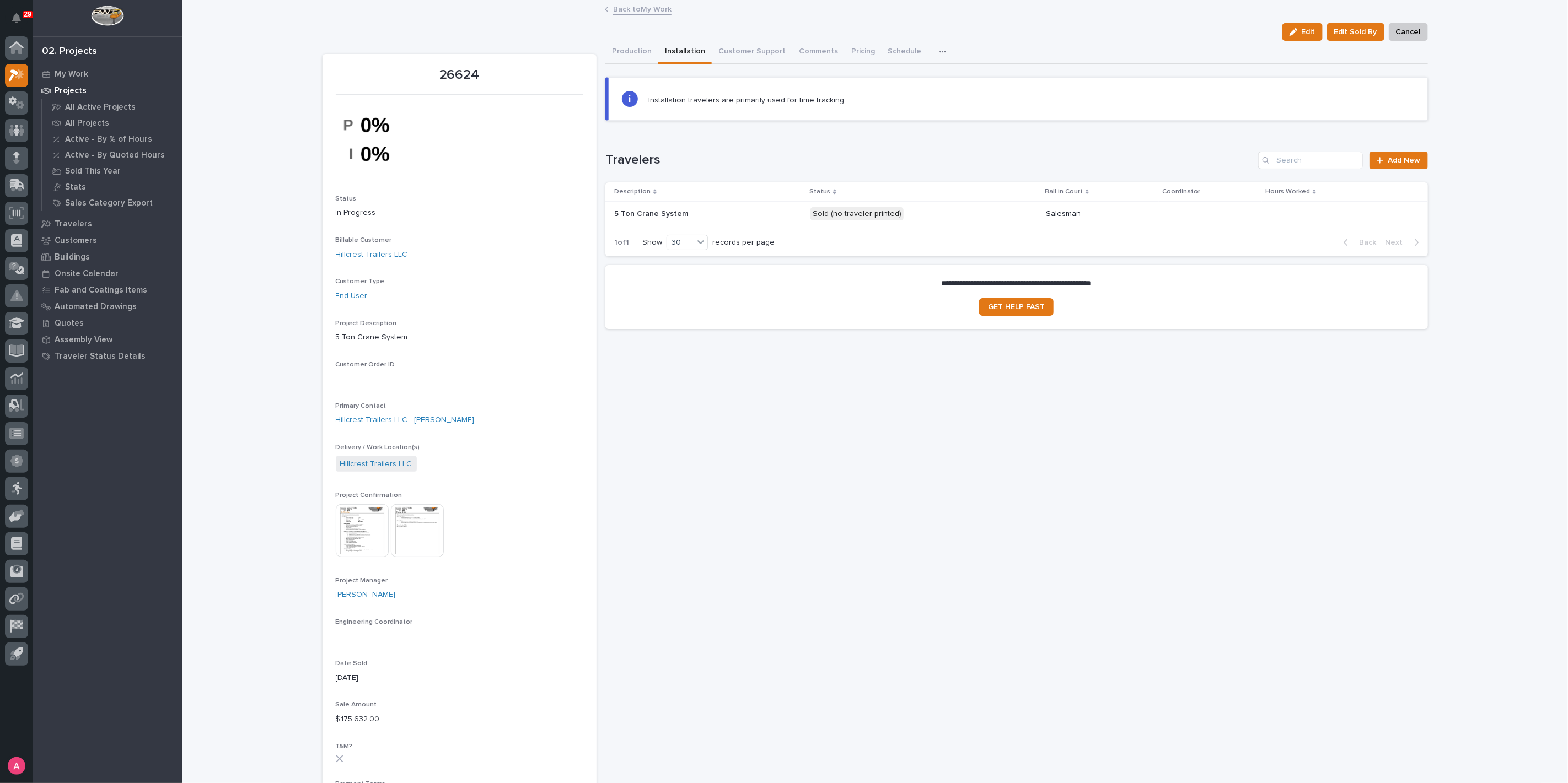
click at [926, 218] on p "Sold (no traveler printed)" at bounding box center [907, 214] width 193 height 14
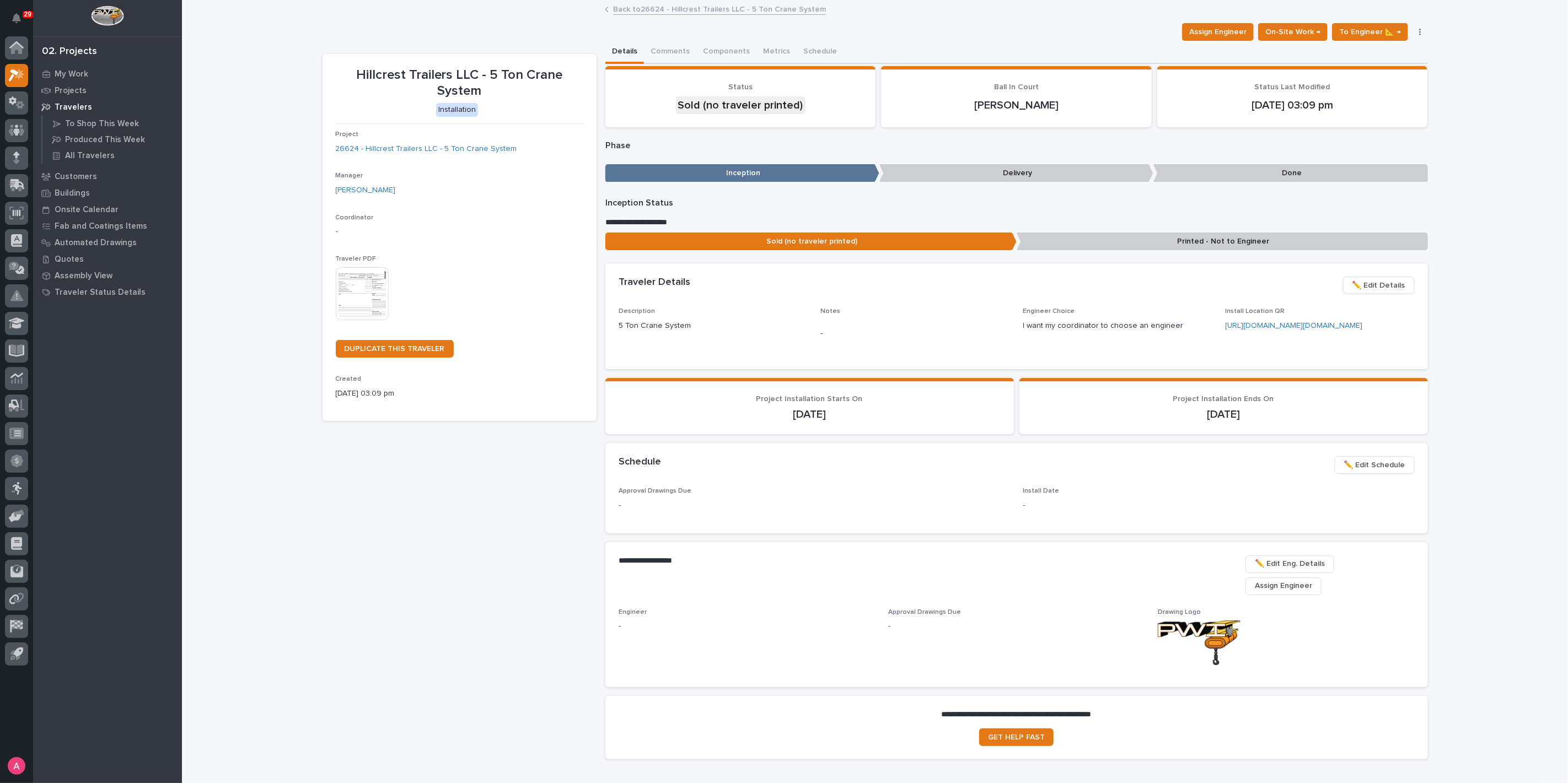
click at [338, 300] on img at bounding box center [362, 294] width 53 height 53
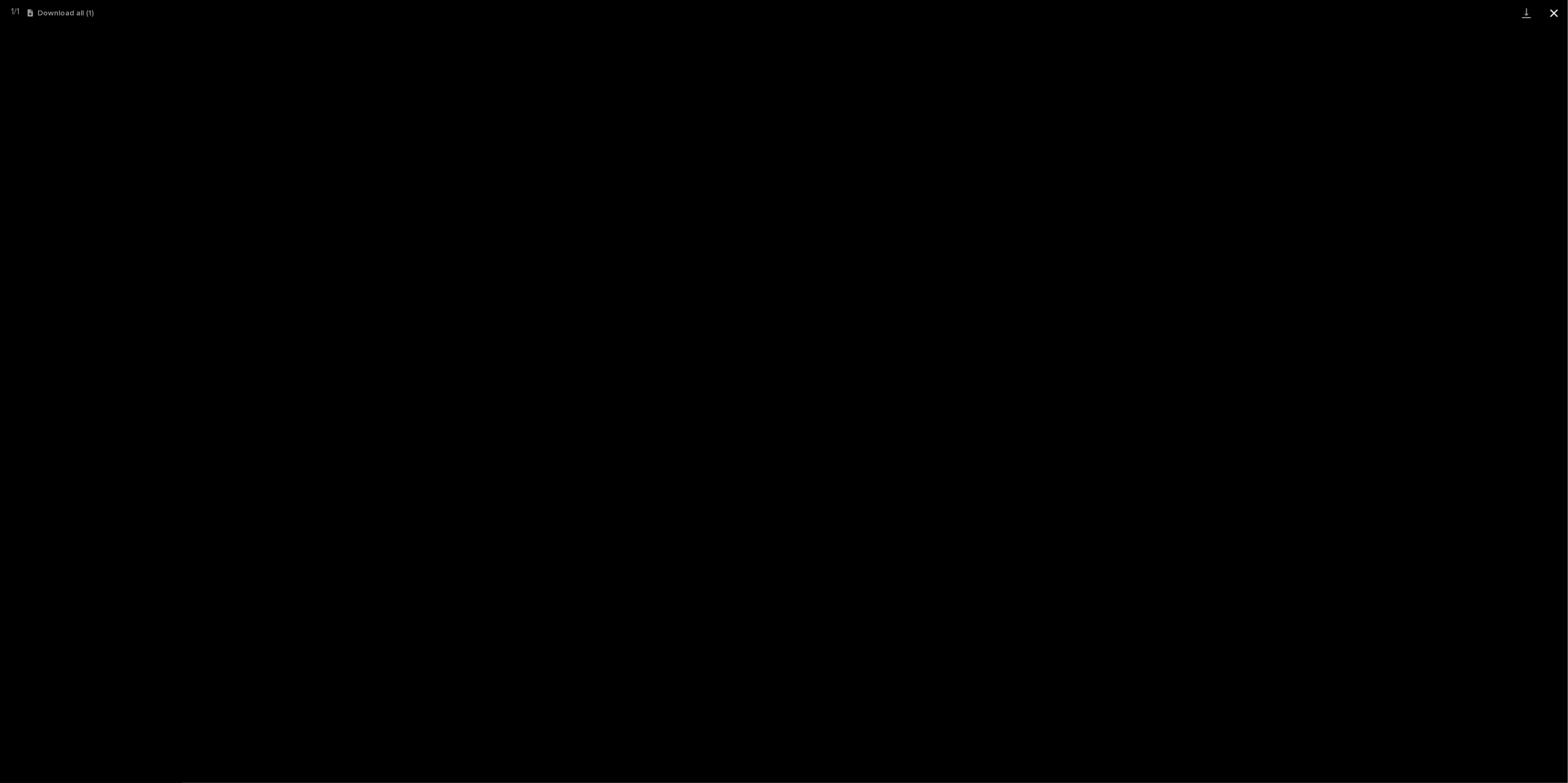
click at [1543, 19] on button "Close gallery" at bounding box center [1554, 13] width 27 height 26
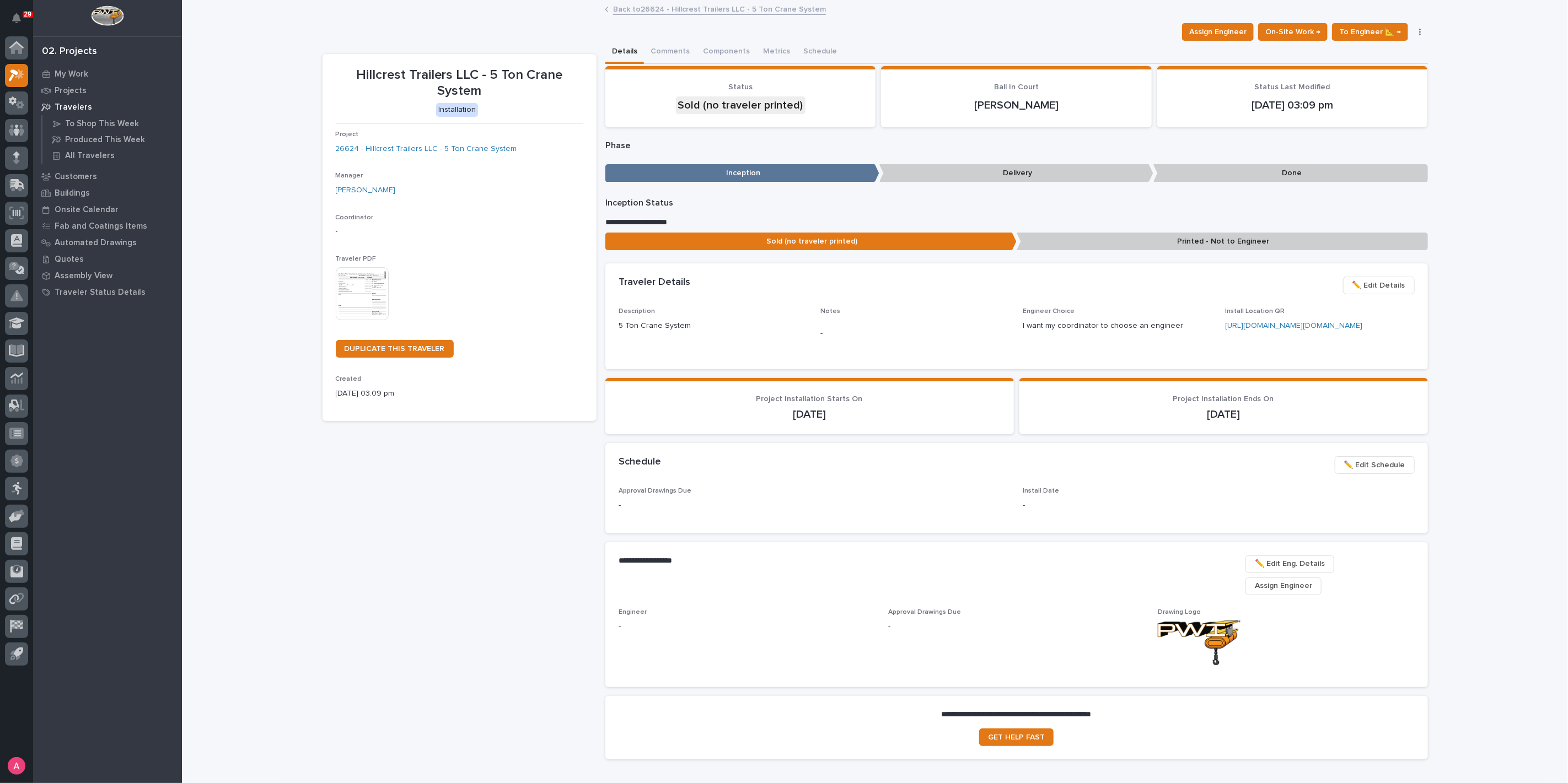
click at [1134, 241] on p "Printed - Not to Engineer" at bounding box center [1221, 241] width 411 height 18
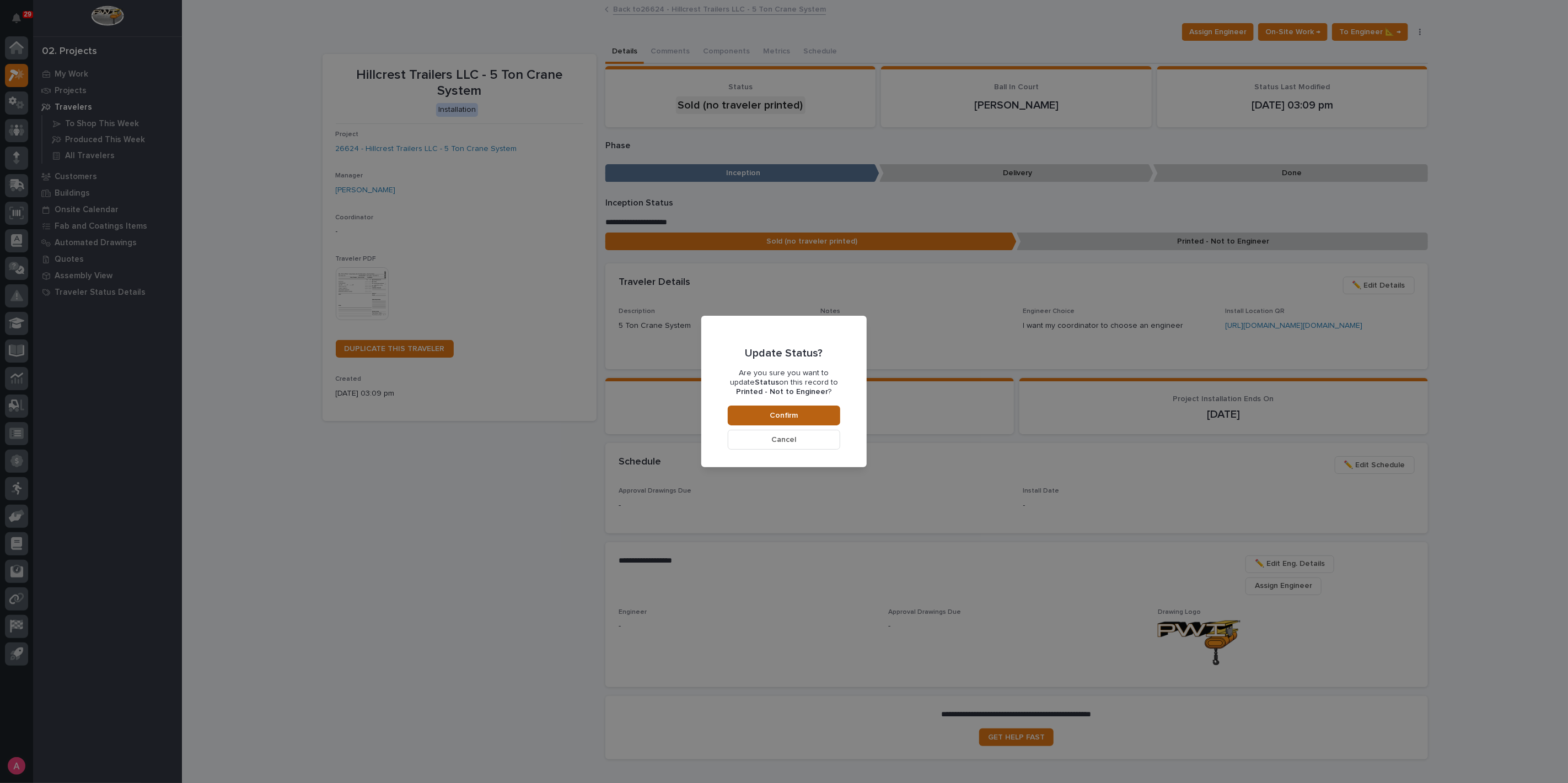
click at [765, 415] on button "Confirm" at bounding box center [783, 415] width 113 height 20
